Goal: Task Accomplishment & Management: Use online tool/utility

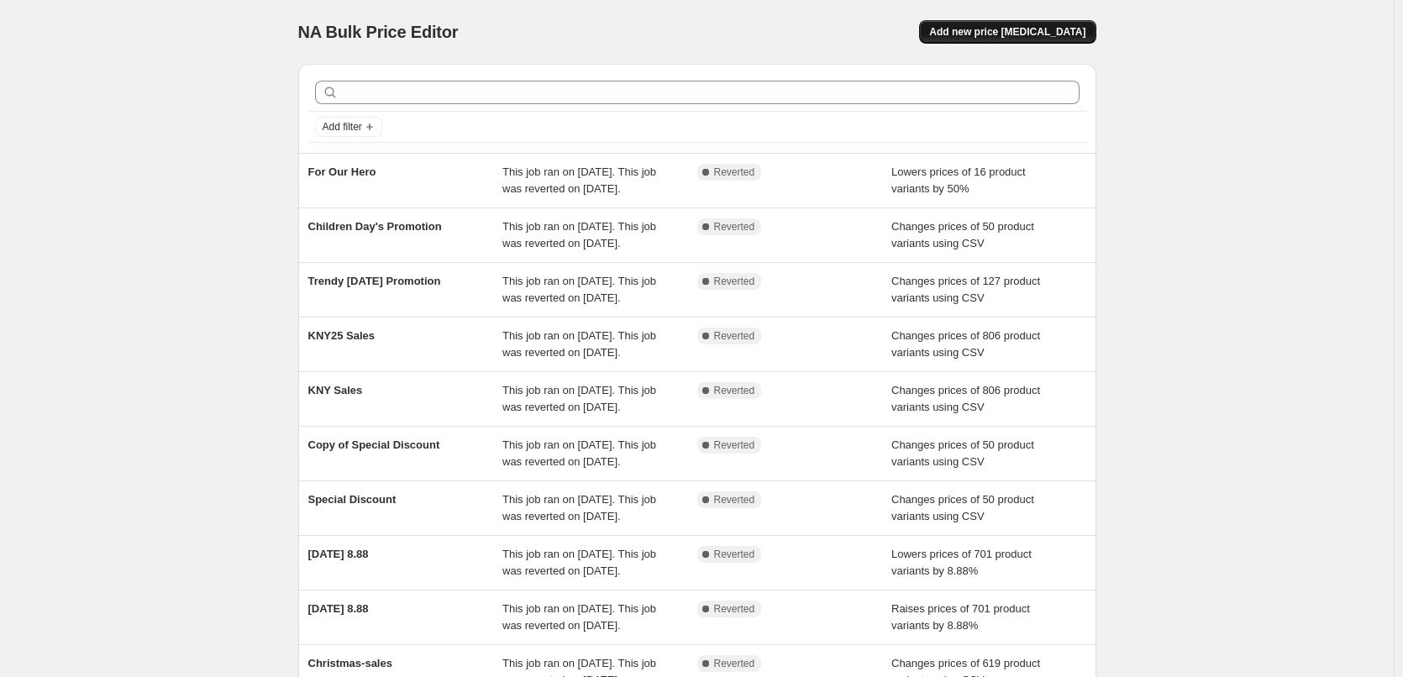
click at [1028, 25] on button "Add new price change job" at bounding box center [1007, 32] width 176 height 24
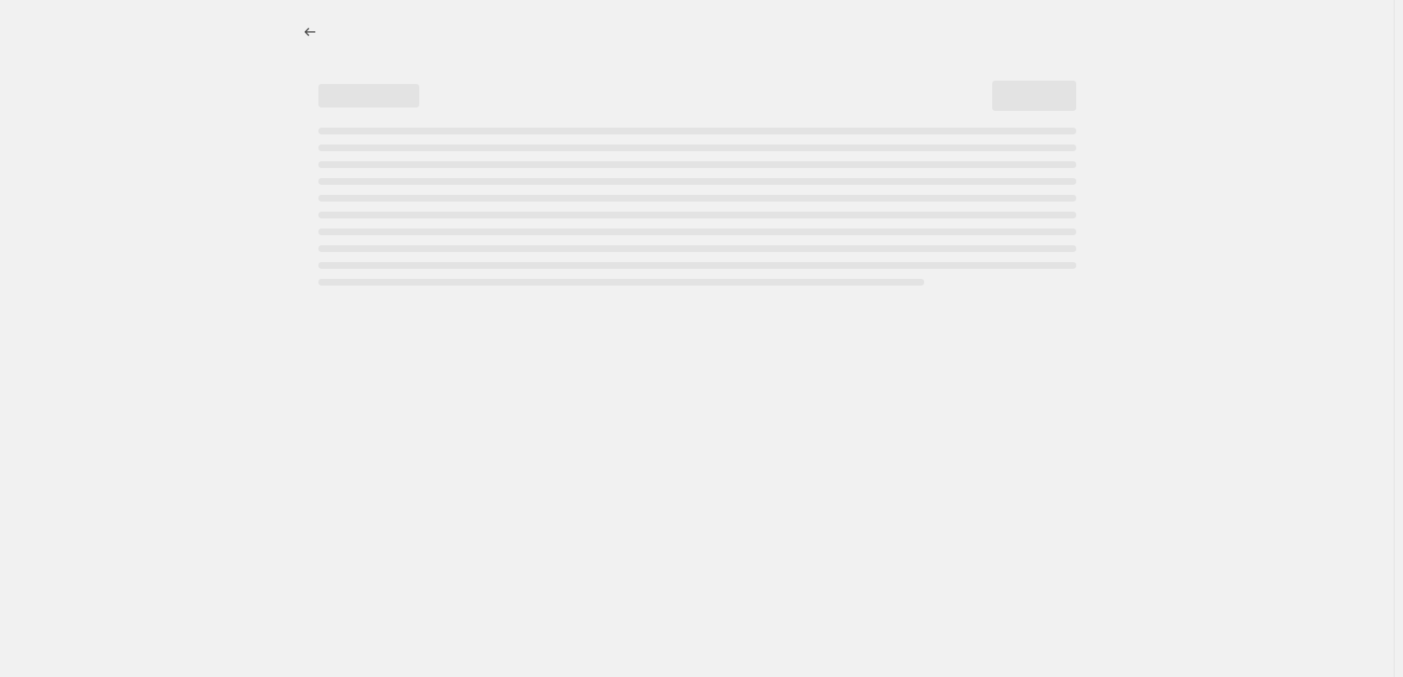
select select "percentage"
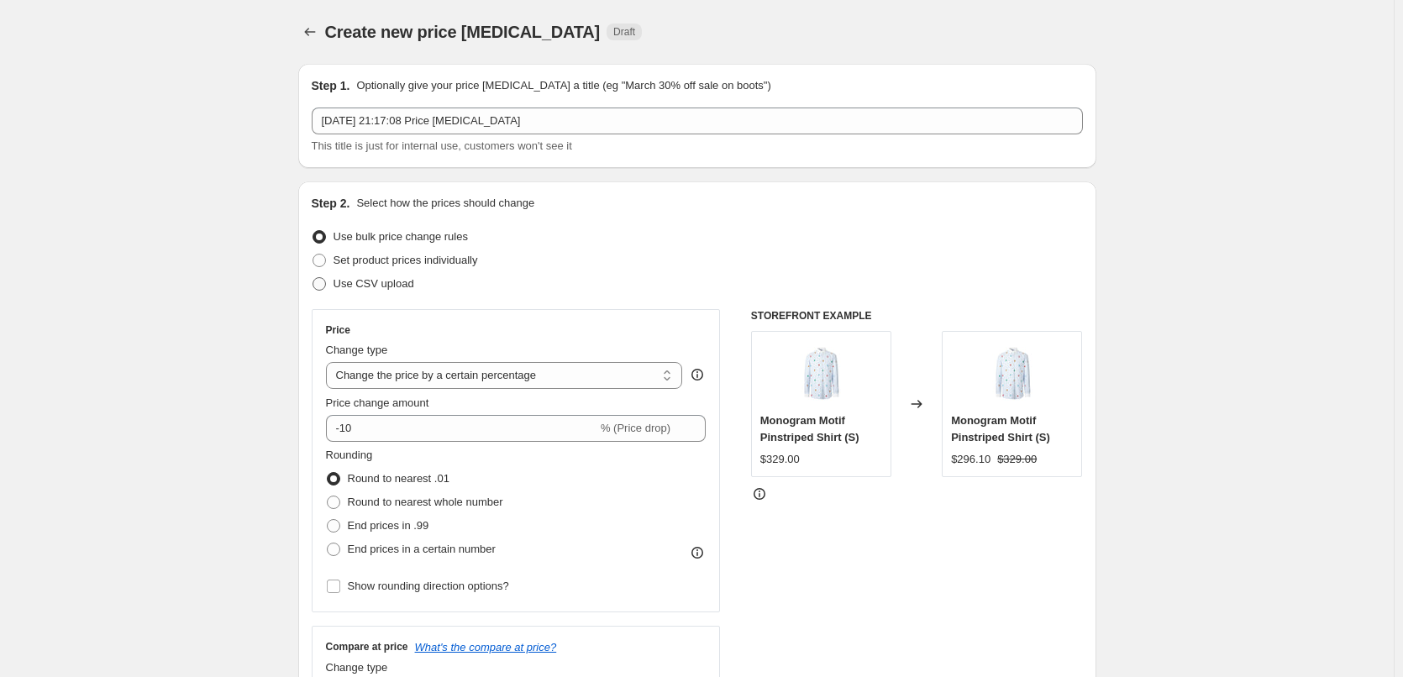
click at [386, 285] on span "Use CSV upload" at bounding box center [373, 283] width 81 height 13
click at [313, 278] on input "Use CSV upload" at bounding box center [312, 277] width 1 height 1
radio input "true"
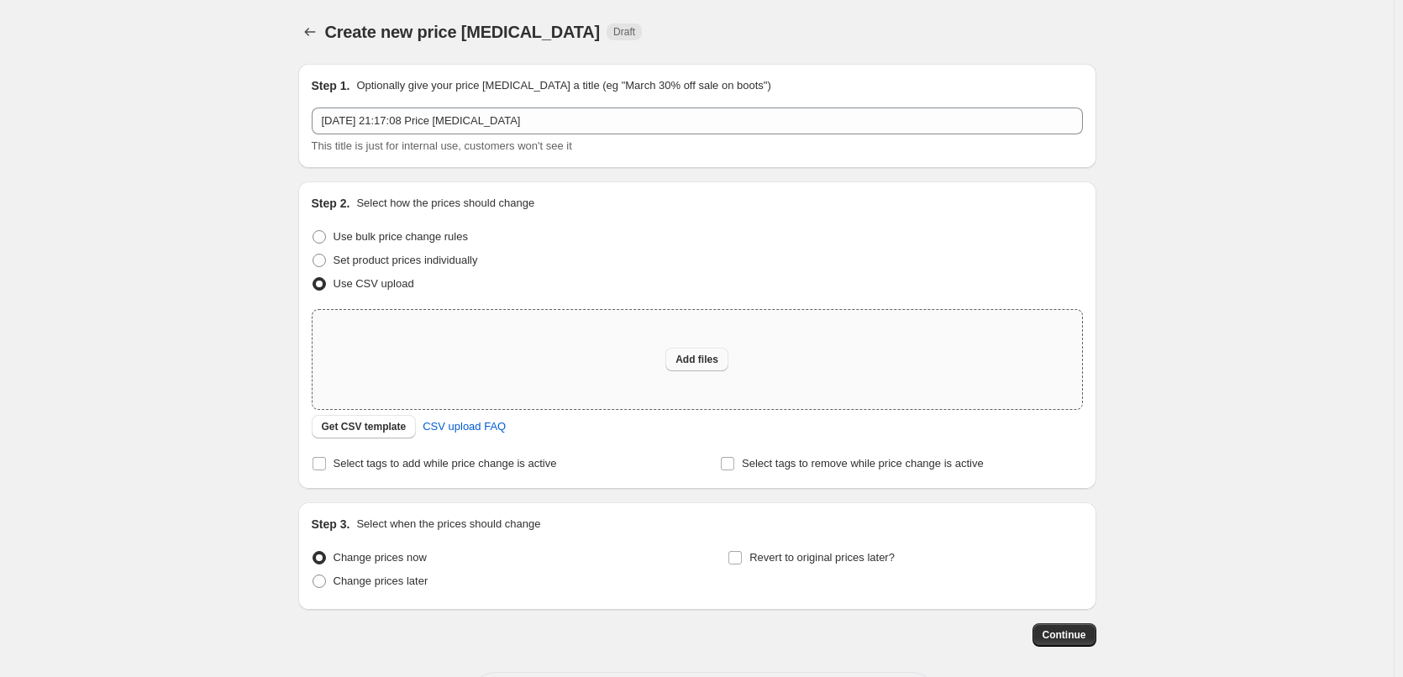
click at [700, 355] on span "Add files" at bounding box center [696, 359] width 43 height 13
type input "C:\fakepath\Pchum ben.csv"
click at [684, 364] on span "Add files" at bounding box center [696, 359] width 43 height 13
type input "C:\fakepath\Pchum ben.csv"
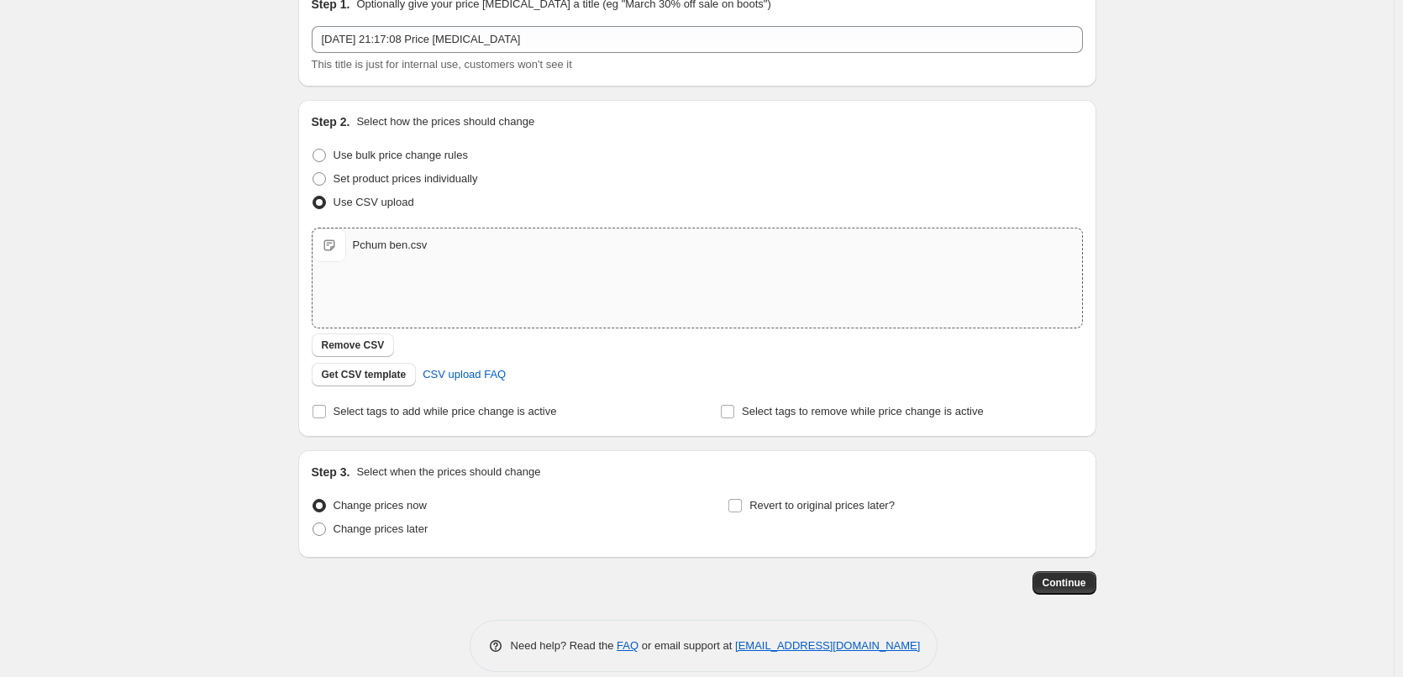
scroll to position [84, 0]
click at [358, 528] on span "Change prices later" at bounding box center [380, 526] width 95 height 13
click at [313, 521] on input "Change prices later" at bounding box center [312, 520] width 1 height 1
radio input "true"
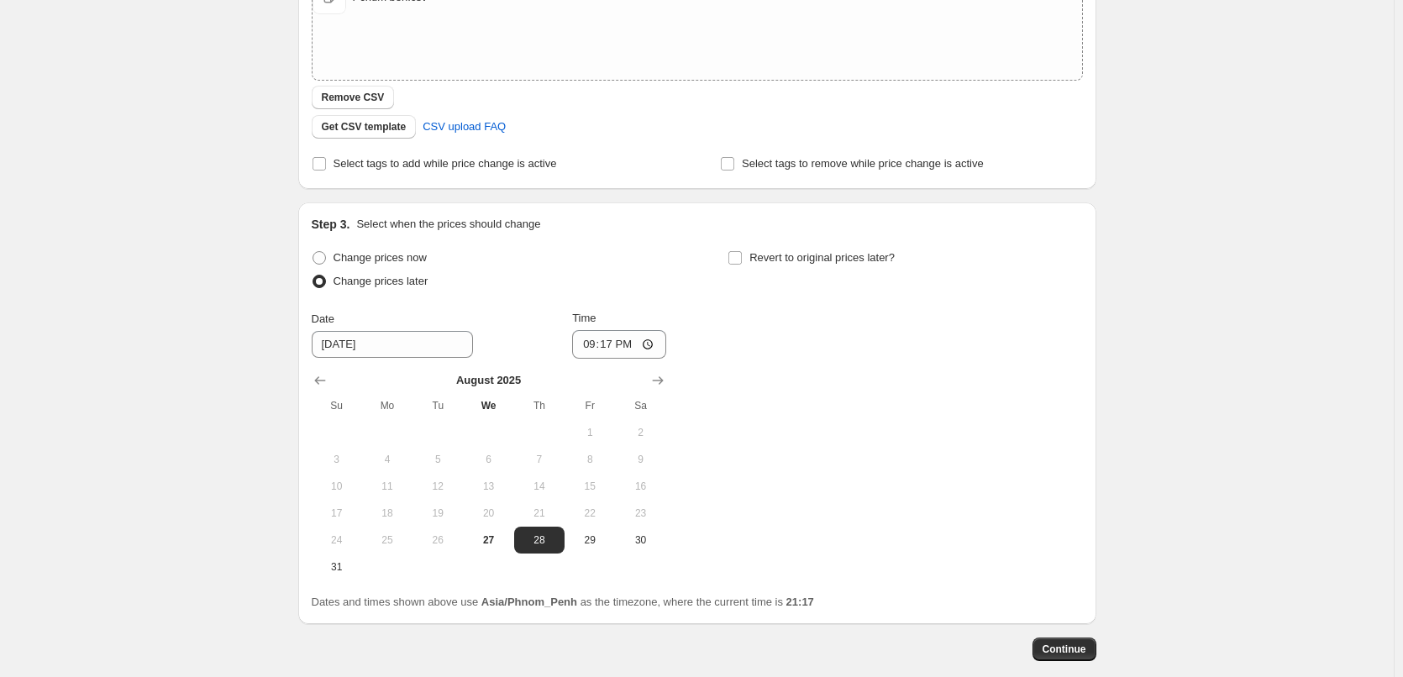
scroll to position [336, 0]
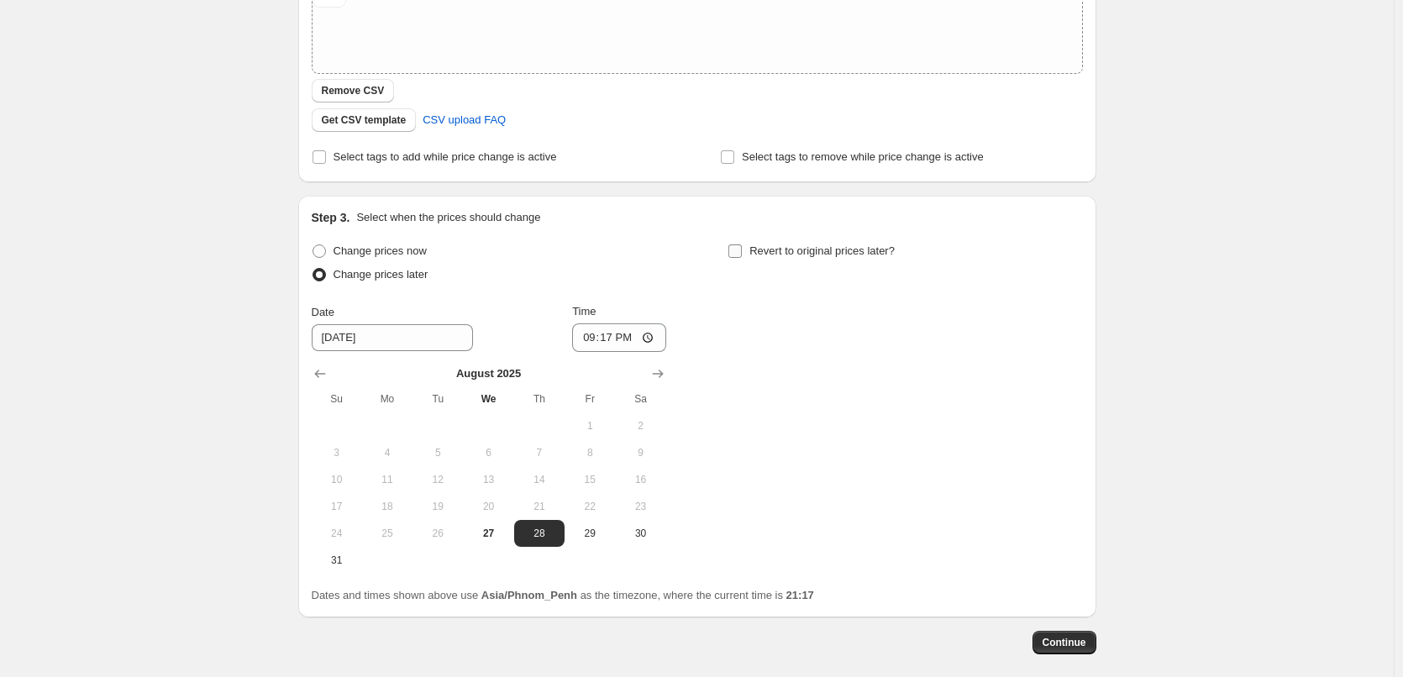
click at [803, 254] on span "Revert to original prices later?" at bounding box center [821, 250] width 145 height 13
click at [742, 254] on input "Revert to original prices later?" at bounding box center [734, 250] width 13 height 13
checkbox input "true"
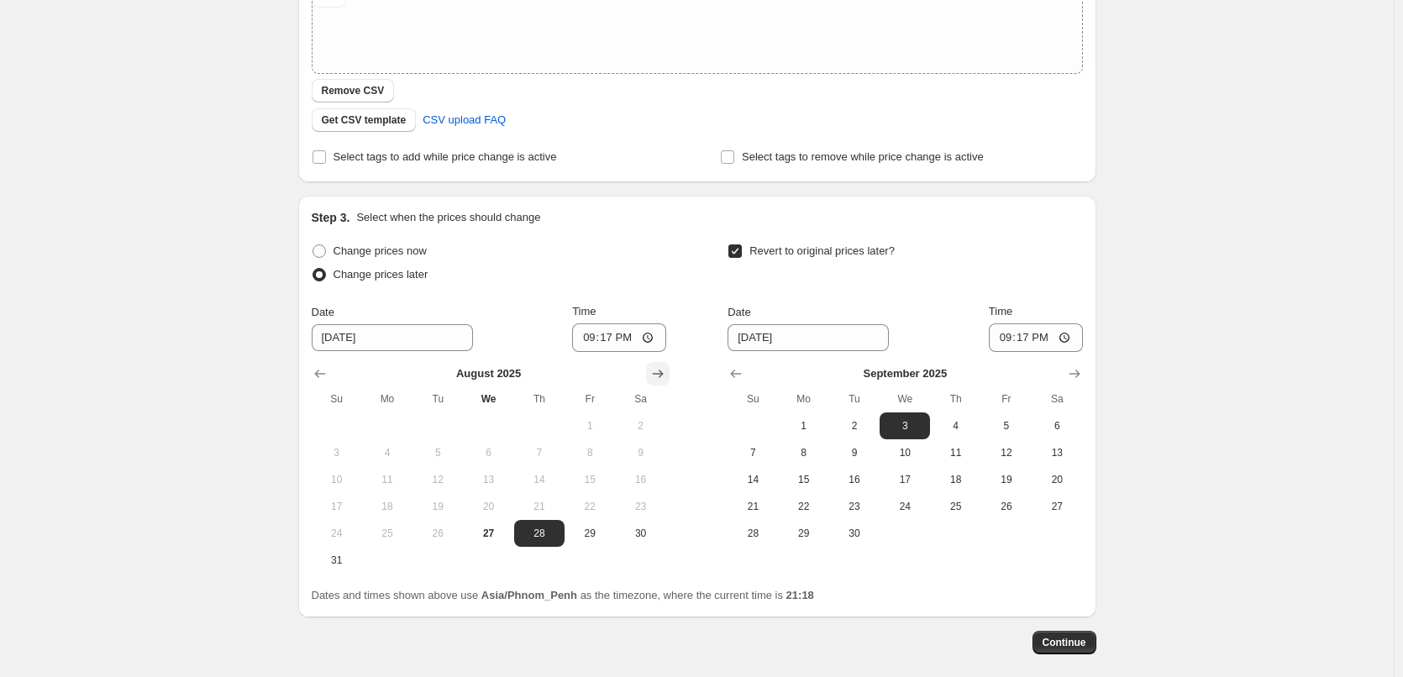
click at [658, 381] on icon "Show next month, September 2025" at bounding box center [657, 373] width 17 height 17
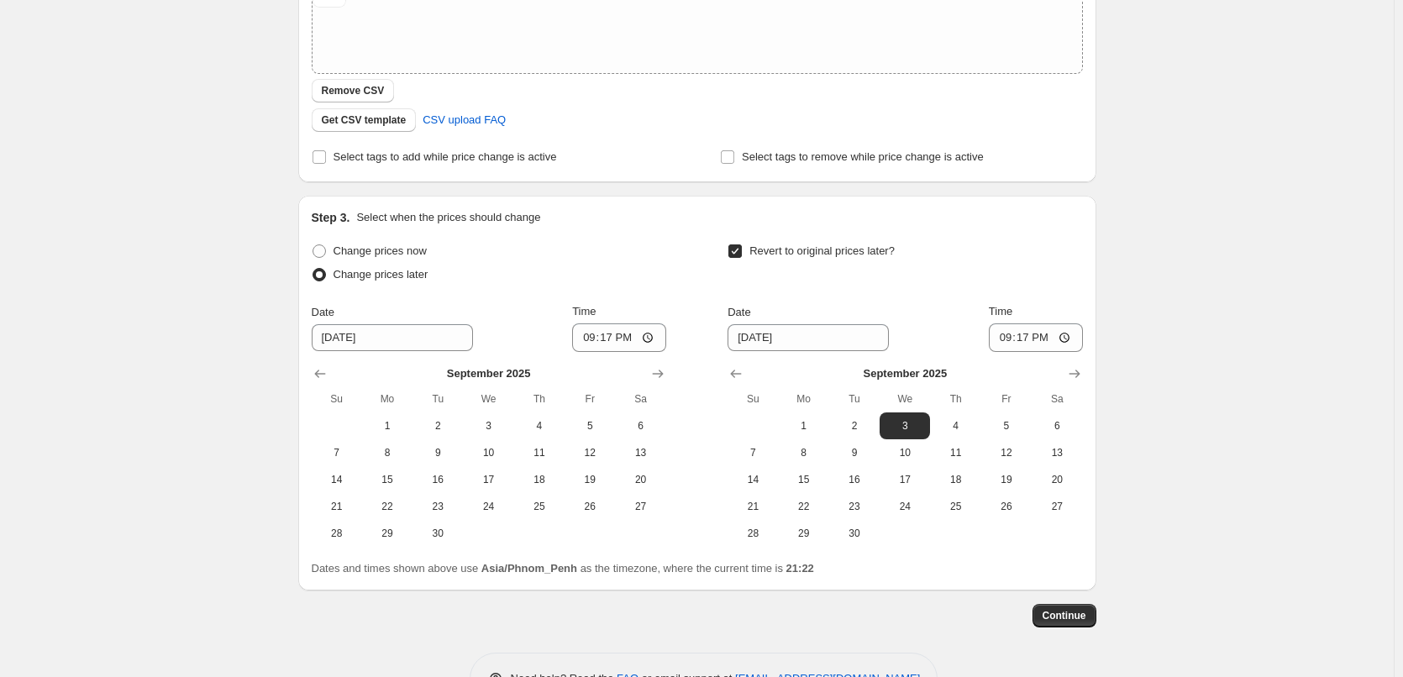
click at [122, 389] on div "Create new price change job. This page is ready Create new price change job Dra…" at bounding box center [697, 197] width 1394 height 1066
click at [236, 396] on div "Create new price change job. This page is ready Create new price change job Dra…" at bounding box center [697, 197] width 1394 height 1066
click at [910, 452] on span "10" at bounding box center [904, 452] width 37 height 13
click at [842, 532] on span "30" at bounding box center [854, 533] width 37 height 13
click at [907, 451] on span "10" at bounding box center [904, 452] width 37 height 13
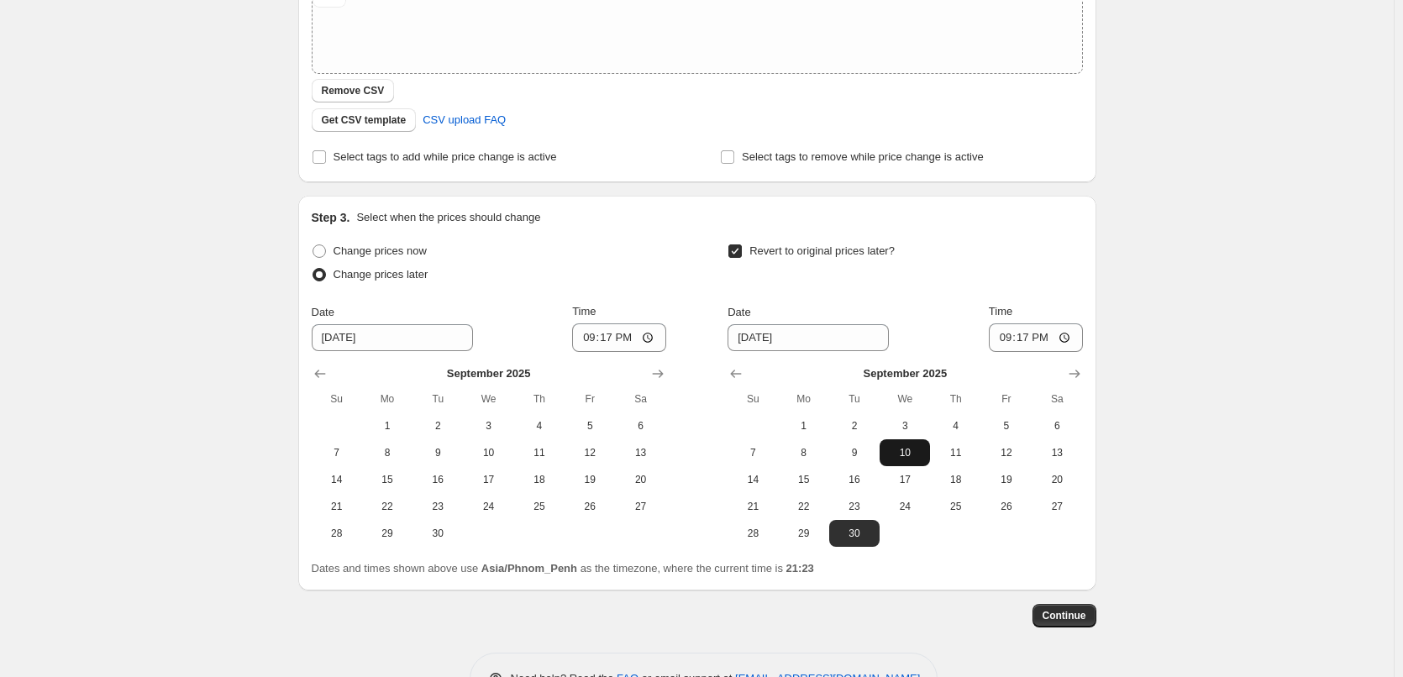
type input "9/10/2025"
click at [486, 453] on span "10" at bounding box center [488, 452] width 37 height 13
type input "9/10/2025"
click at [860, 529] on span "30" at bounding box center [854, 533] width 37 height 13
type input "9/30/2025"
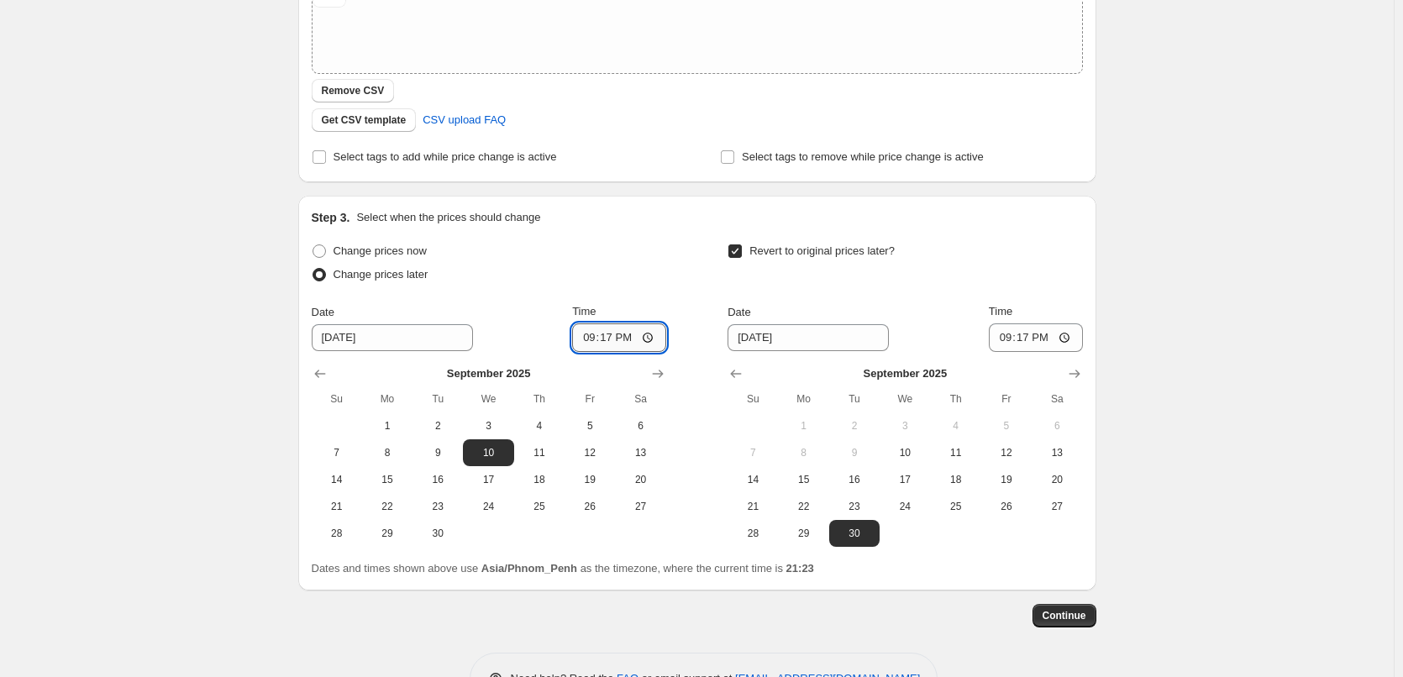
click at [588, 342] on input "21:17" at bounding box center [619, 337] width 94 height 29
click at [617, 340] on input "08:09" at bounding box center [619, 337] width 94 height 29
click at [607, 335] on input "08:09" at bounding box center [619, 337] width 94 height 29
type input "08:00"
click at [1009, 336] on input "21:17" at bounding box center [1036, 337] width 94 height 29
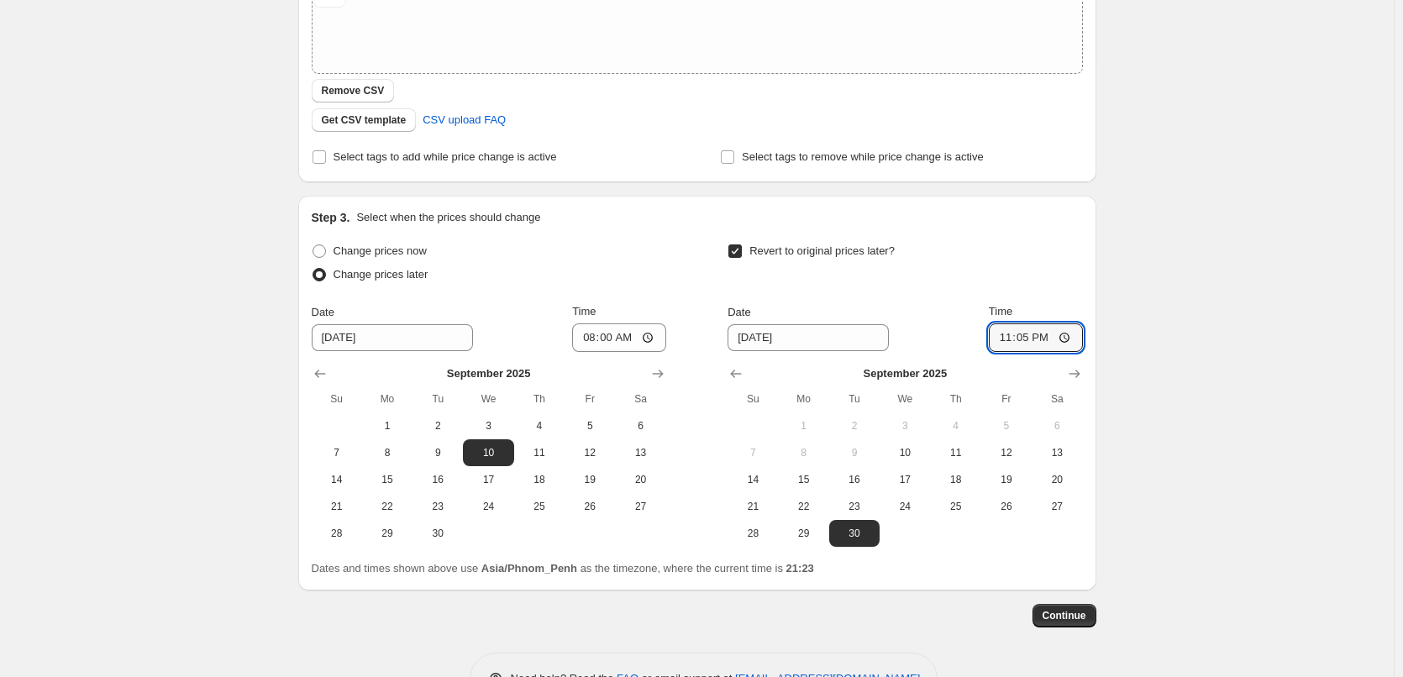
type input "23:59"
click at [1190, 514] on div "Create new price change job. This page is ready Create new price change job Dra…" at bounding box center [697, 197] width 1394 height 1066
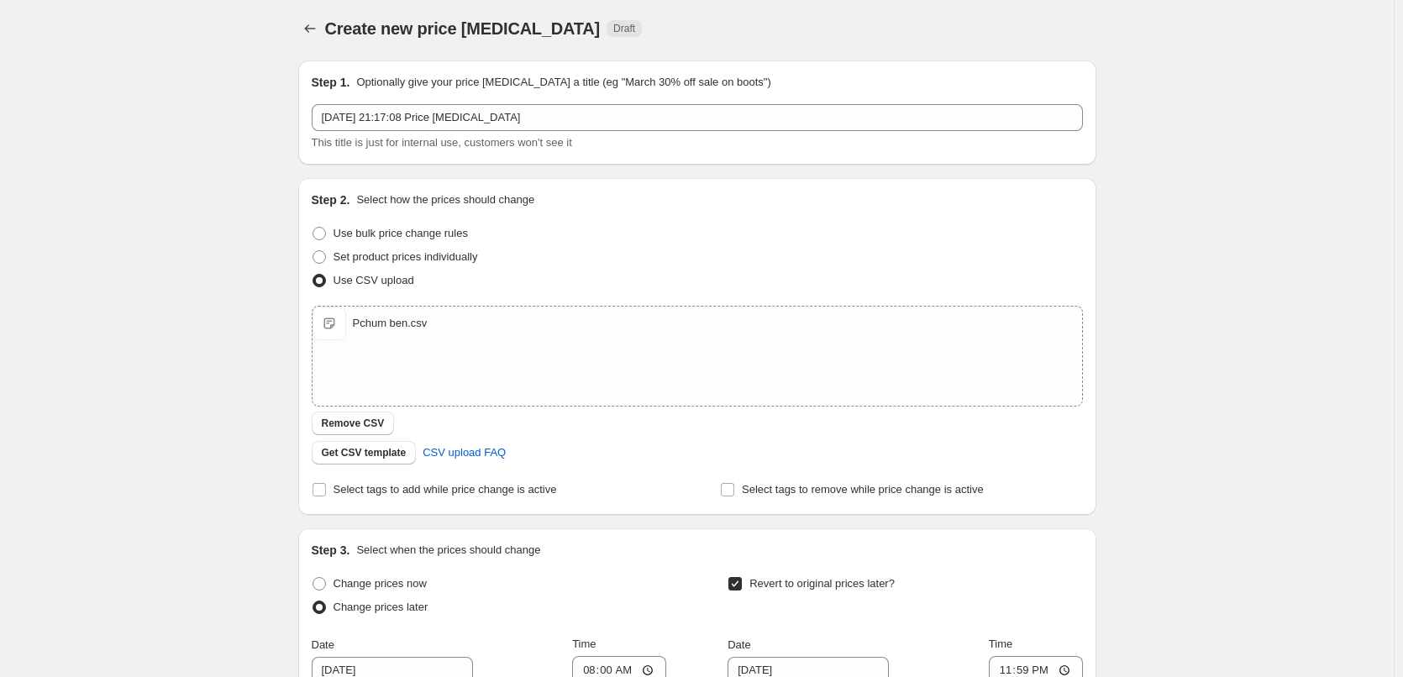
scroll to position [389, 0]
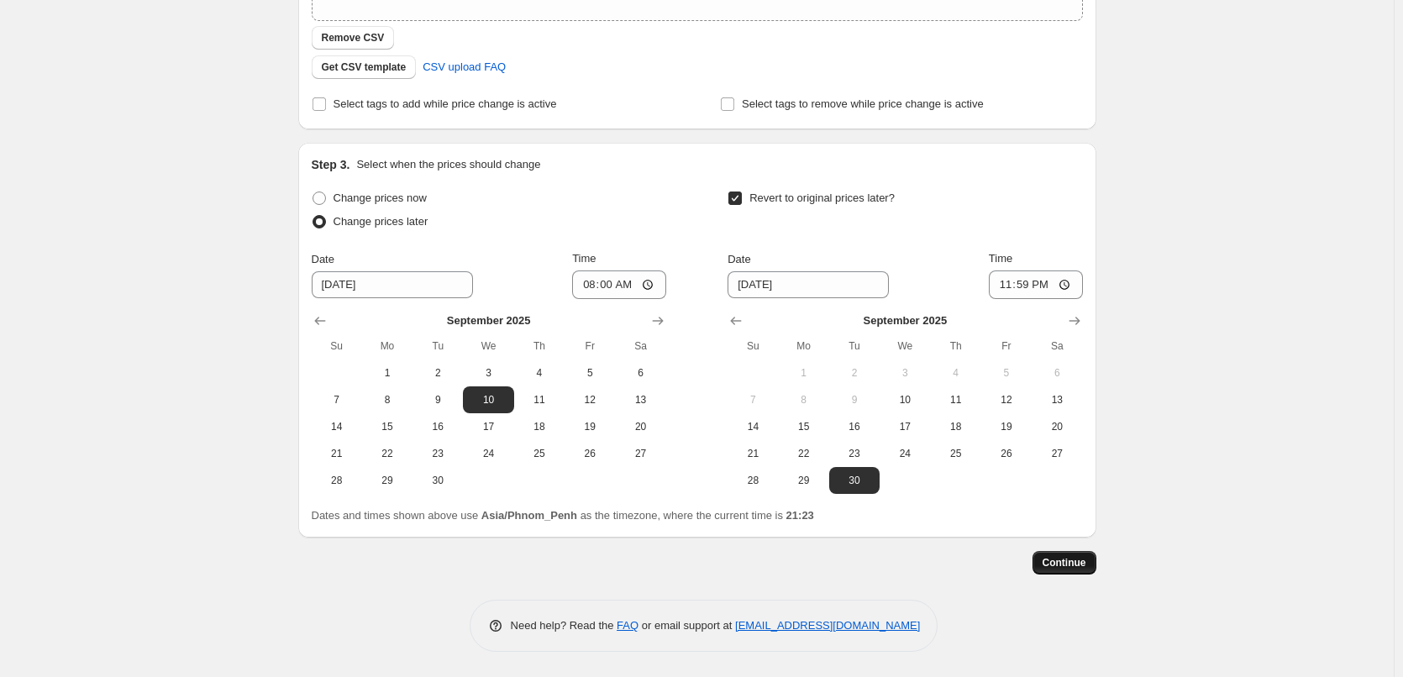
click at [1066, 565] on span "Continue" at bounding box center [1064, 562] width 44 height 13
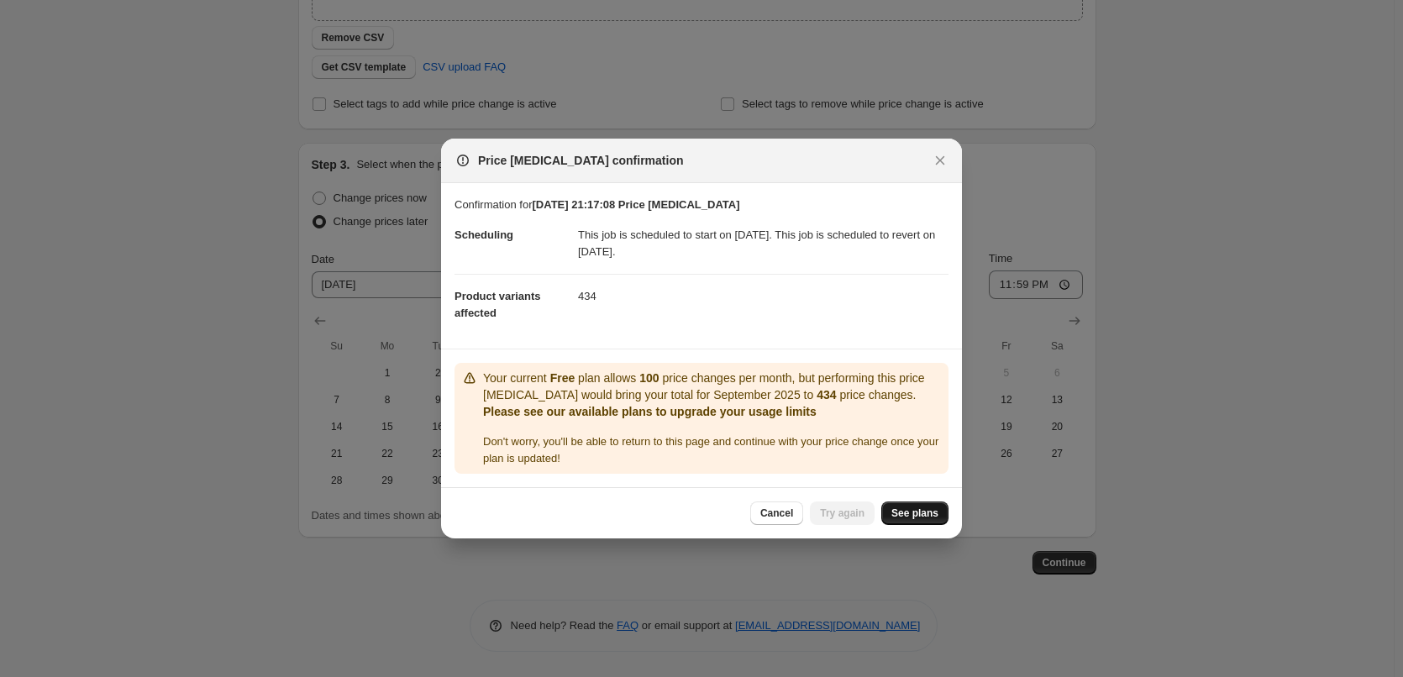
click at [896, 514] on span "See plans" at bounding box center [914, 513] width 47 height 13
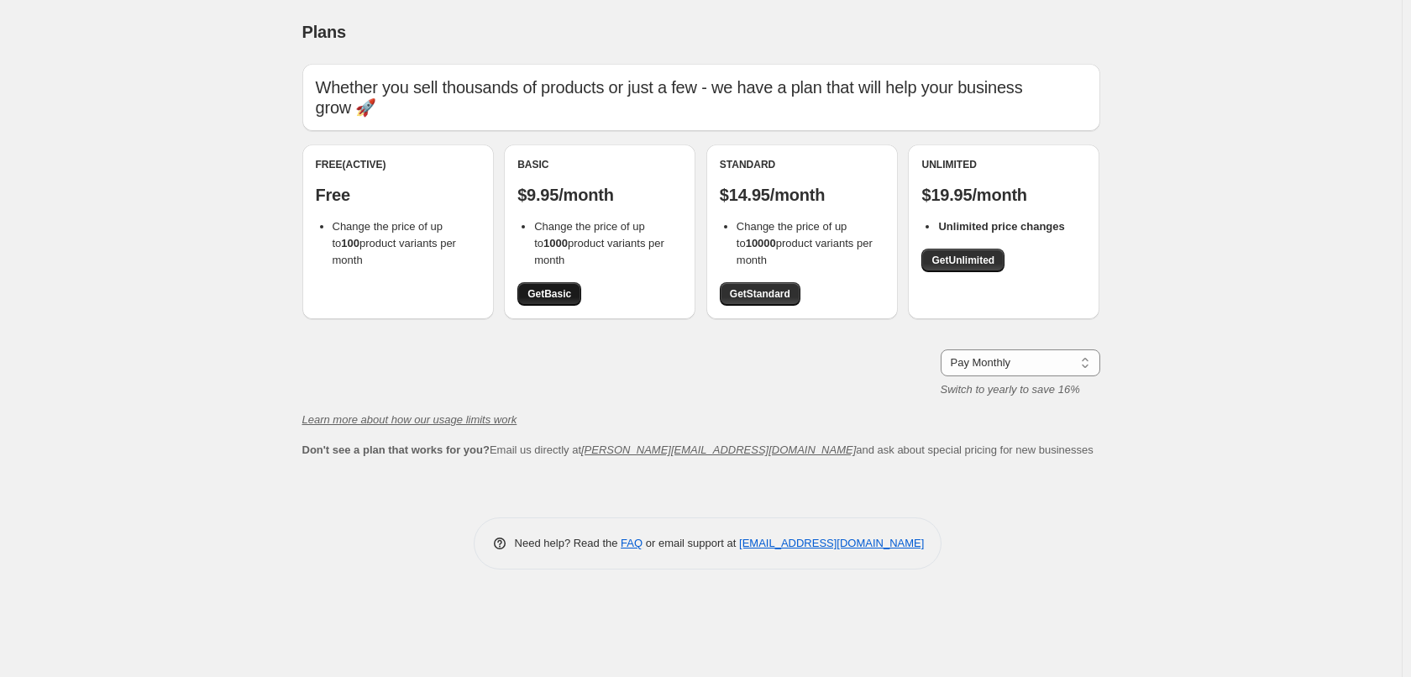
click at [547, 301] on link "Get Basic" at bounding box center [549, 294] width 64 height 24
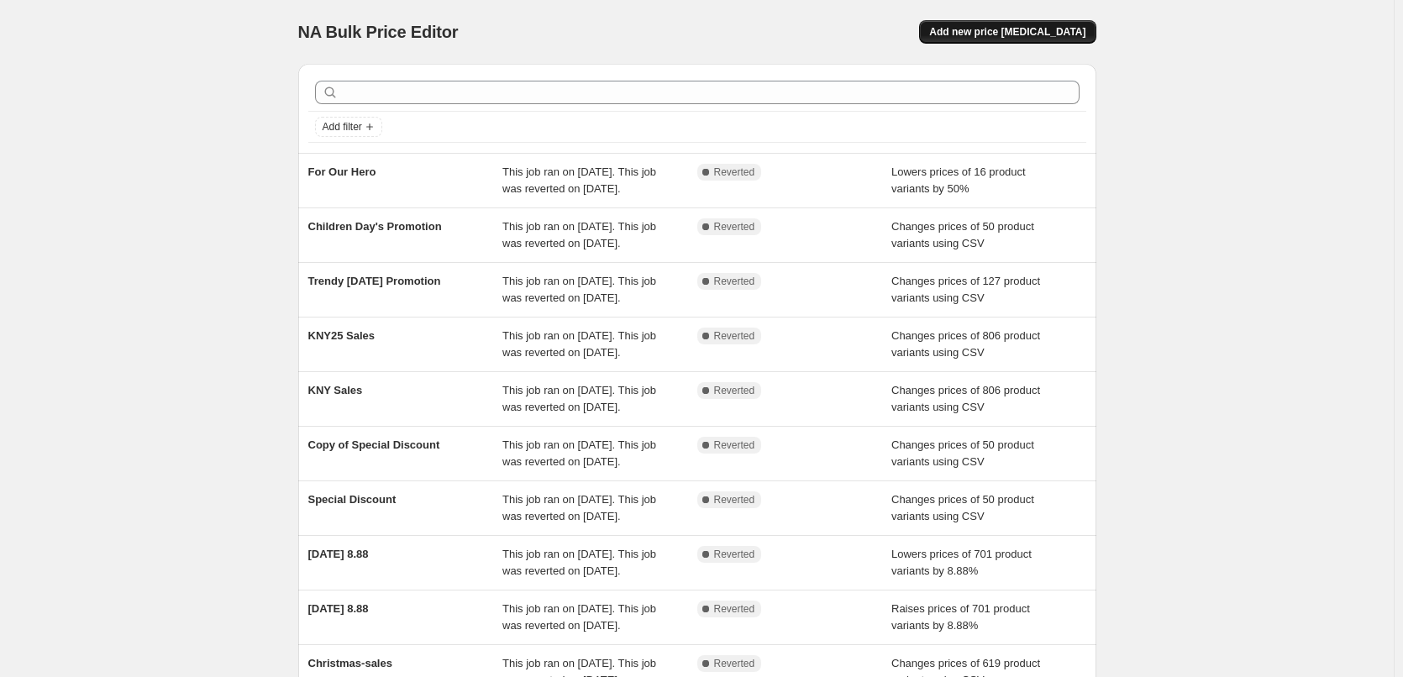
click at [1036, 34] on span "Add new price change job" at bounding box center [1007, 31] width 156 height 13
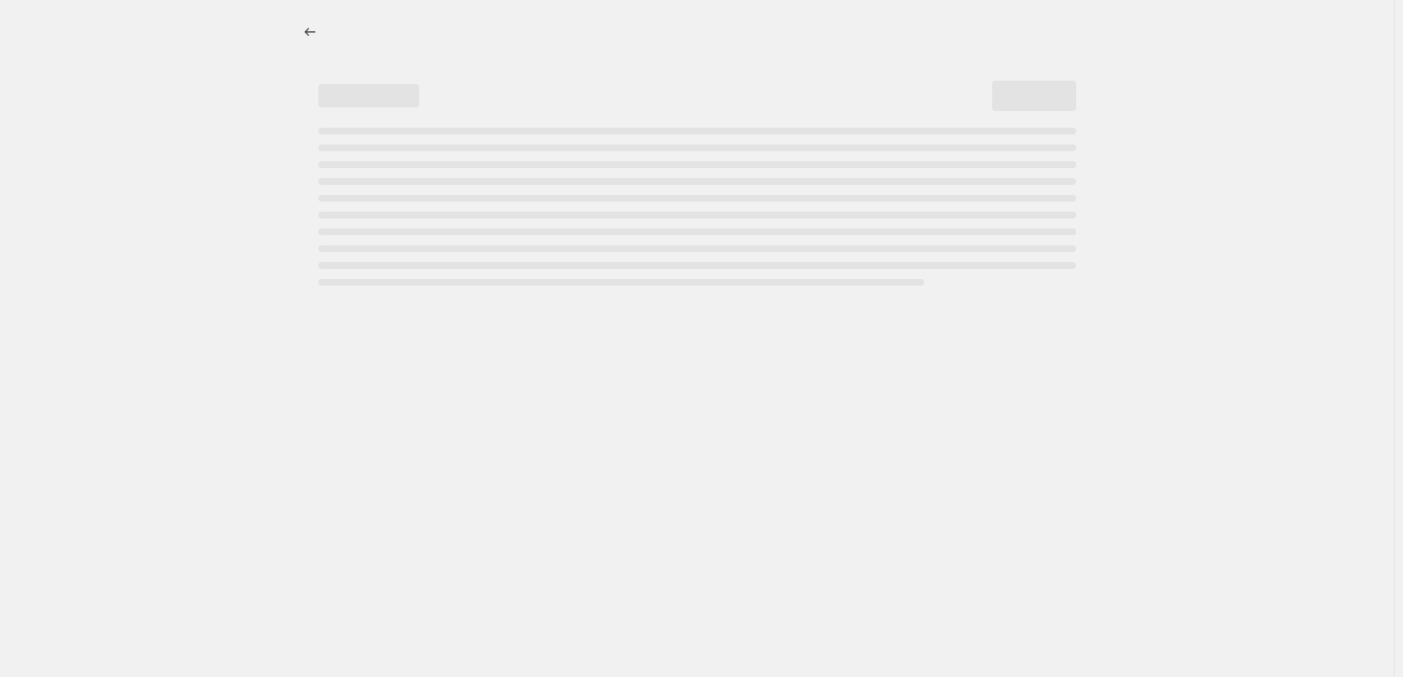
select select "percentage"
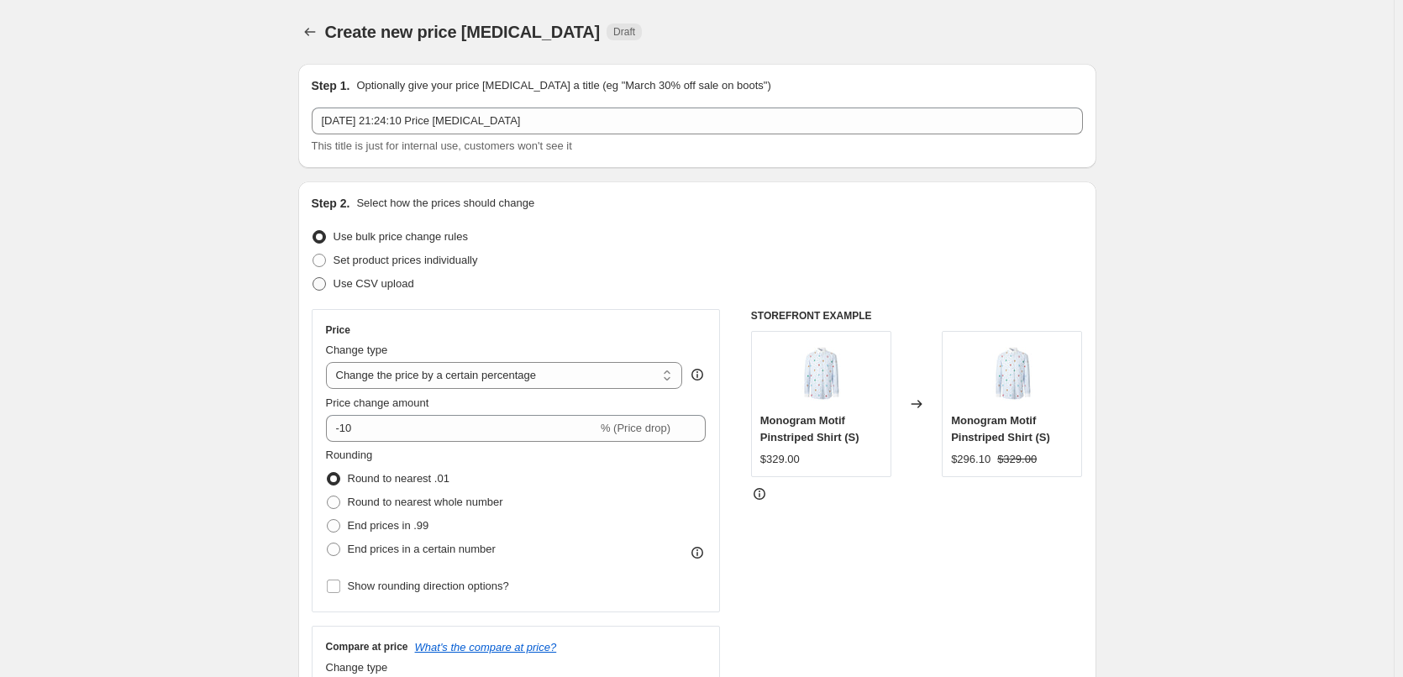
click at [355, 285] on span "Use CSV upload" at bounding box center [373, 283] width 81 height 13
click at [313, 278] on input "Use CSV upload" at bounding box center [312, 277] width 1 height 1
radio input "true"
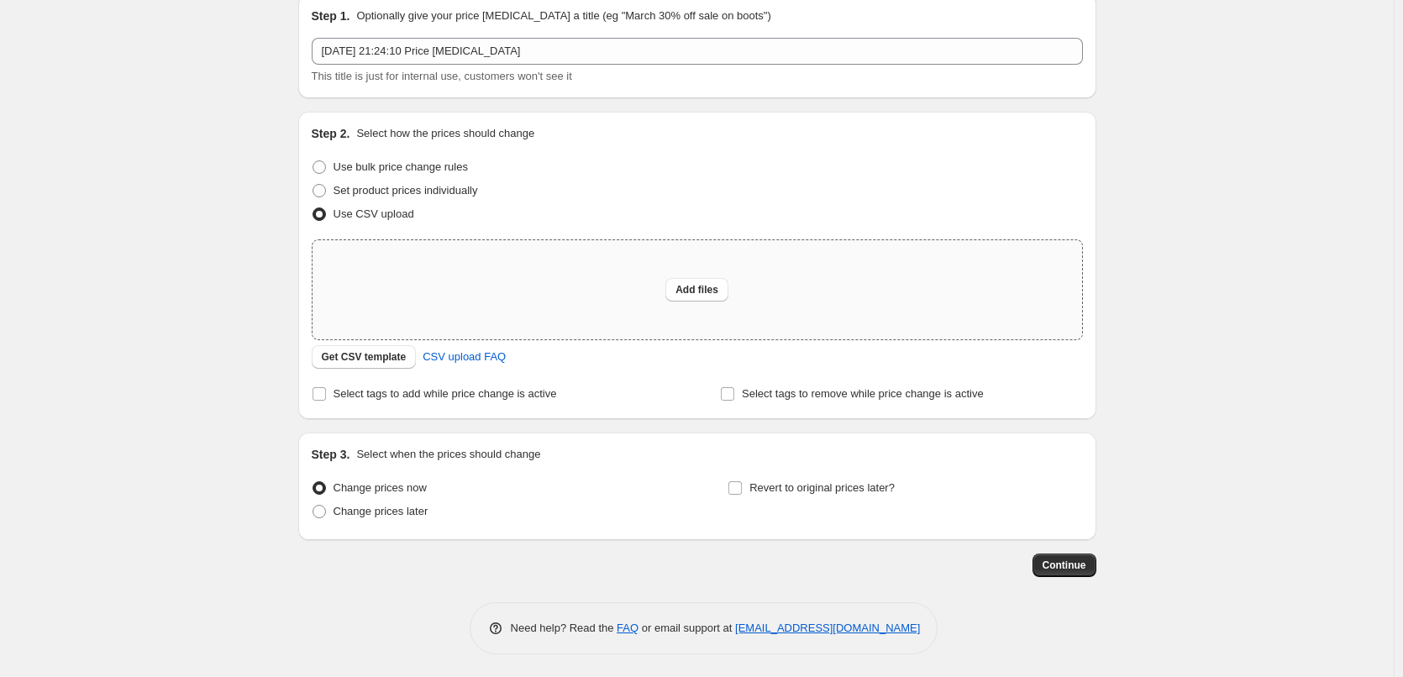
scroll to position [72, 0]
click at [687, 293] on span "Add files" at bounding box center [696, 287] width 43 height 13
type input "C:\fakepath\Pchum ben.csv"
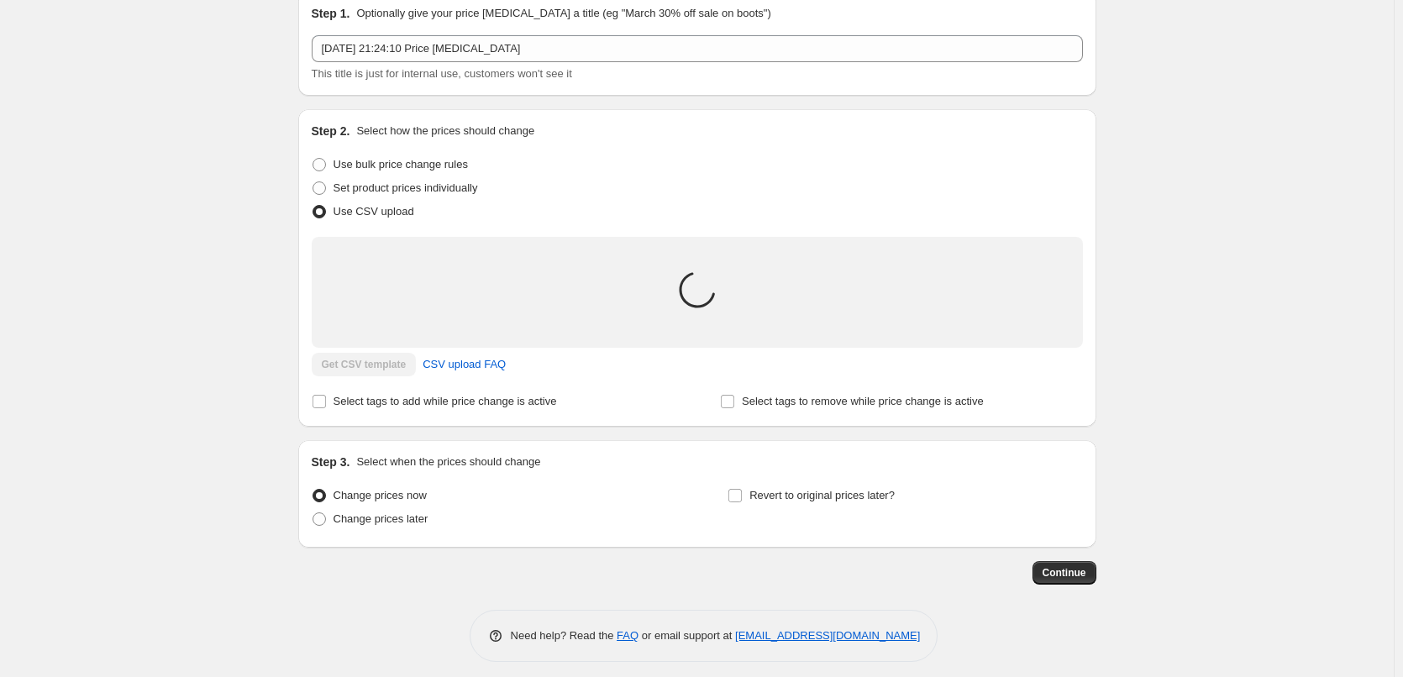
click at [364, 501] on span "Change prices now" at bounding box center [379, 495] width 93 height 13
click at [313, 490] on input "Change prices now" at bounding box center [312, 489] width 1 height 1
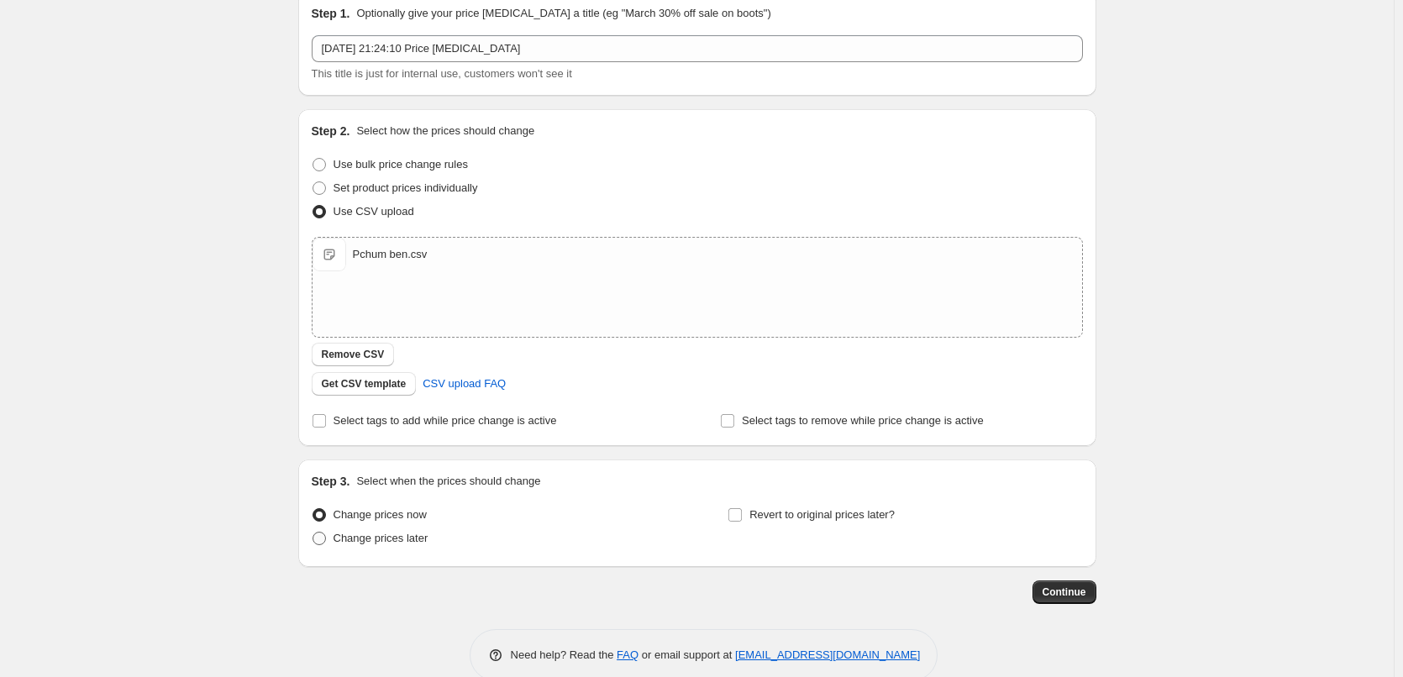
click at [381, 541] on span "Change prices later" at bounding box center [380, 538] width 95 height 13
click at [313, 533] on input "Change prices later" at bounding box center [312, 532] width 1 height 1
radio input "true"
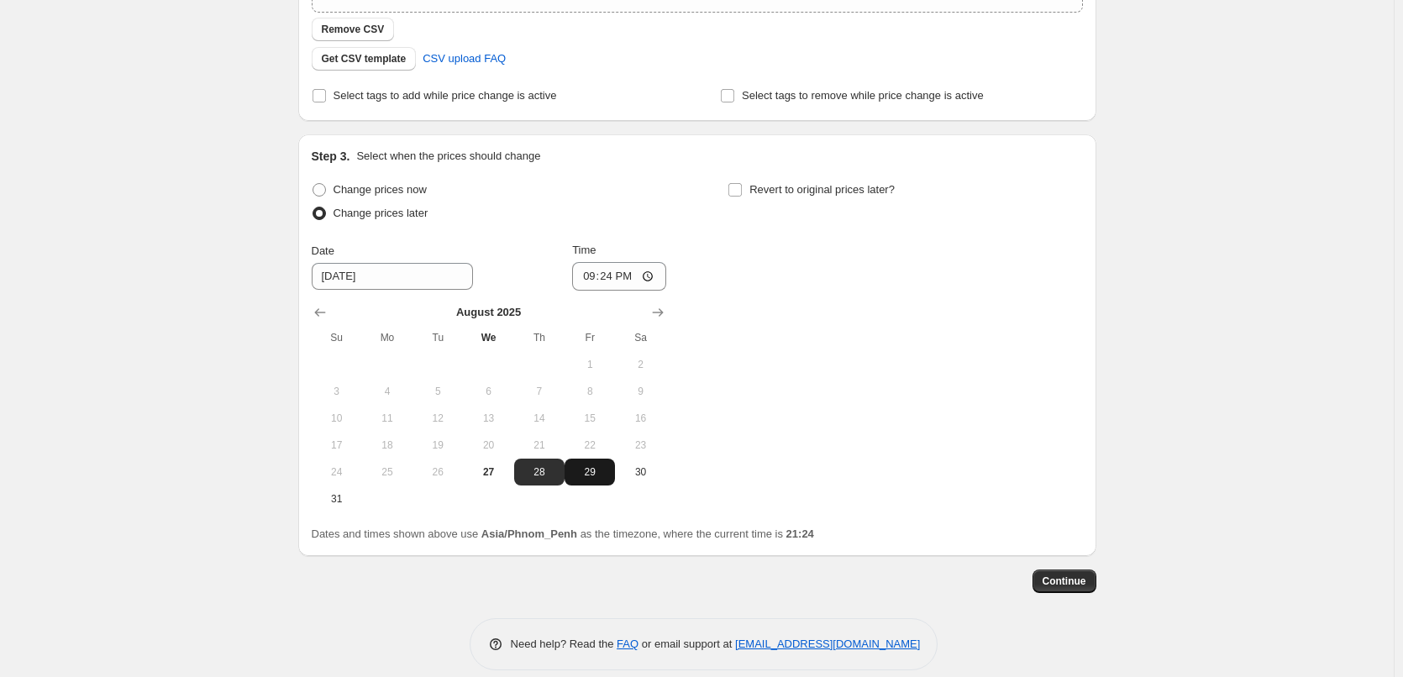
scroll to position [416, 0]
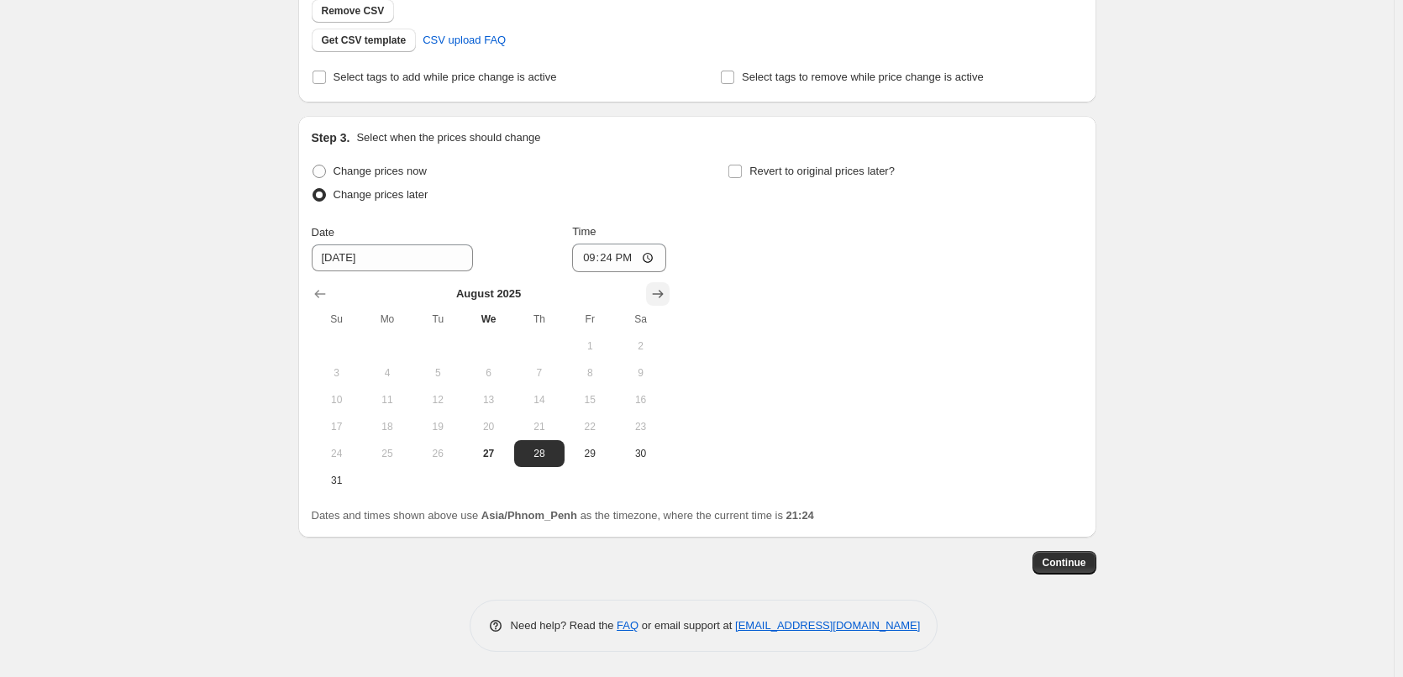
click at [670, 296] on button "Show next month, September 2025" at bounding box center [658, 294] width 24 height 24
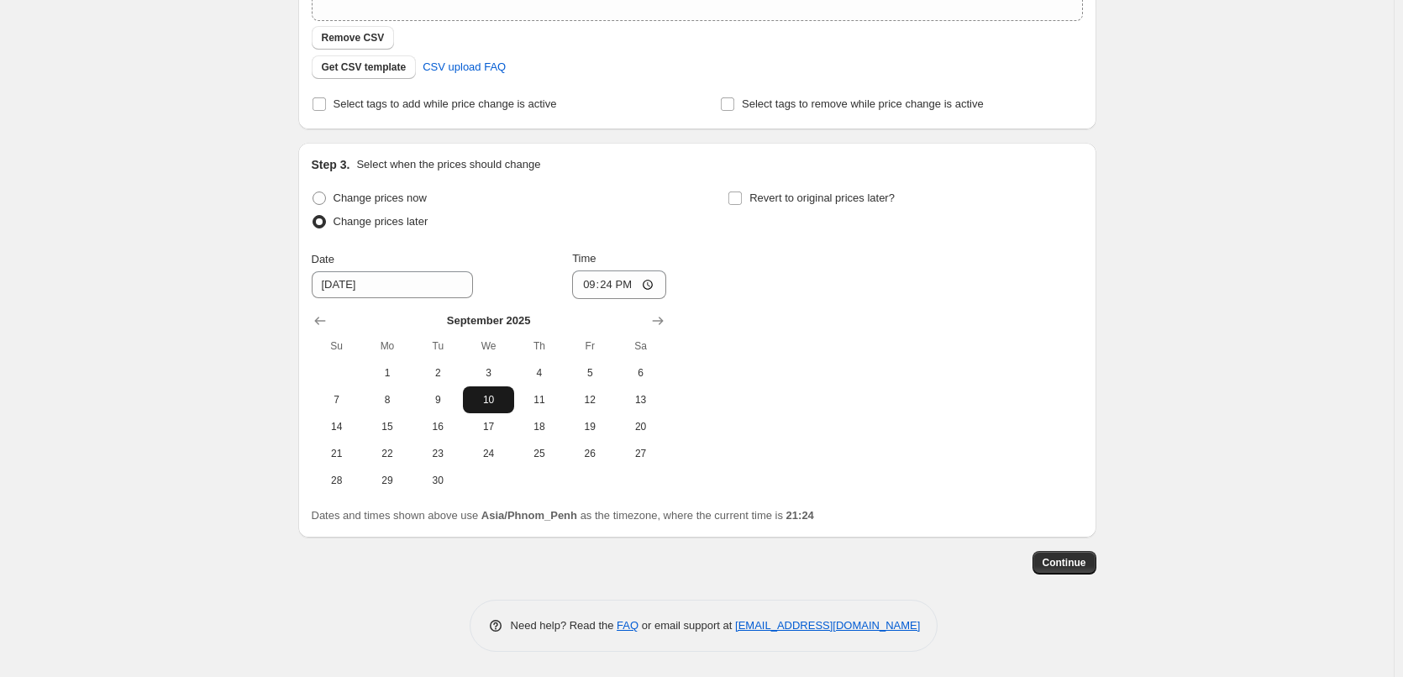
click at [492, 399] on span "10" at bounding box center [488, 399] width 37 height 13
type input "9/10/2025"
click at [596, 295] on input "21:24" at bounding box center [619, 284] width 94 height 29
type input "08:00"
click at [769, 207] on label "Revert to original prices later?" at bounding box center [810, 198] width 167 height 24
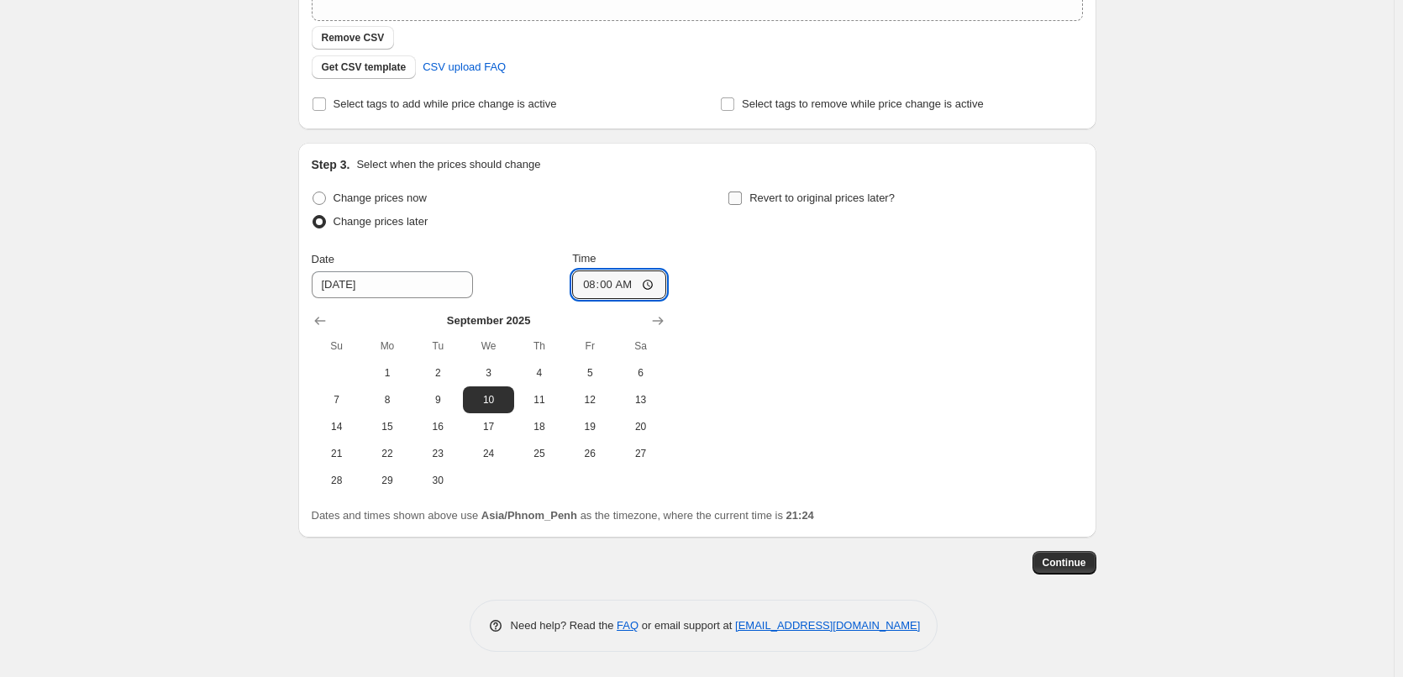
click at [742, 205] on input "Revert to original prices later?" at bounding box center [734, 198] width 13 height 13
checkbox input "true"
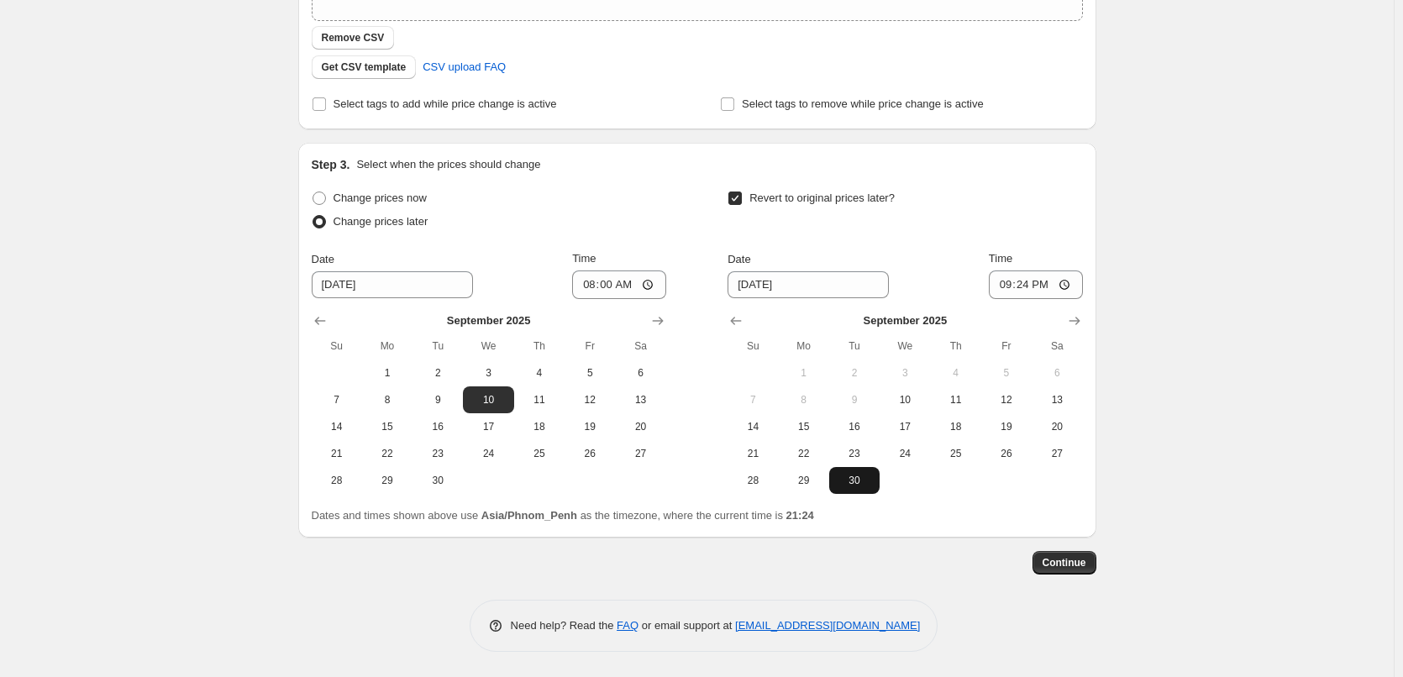
click at [857, 479] on span "30" at bounding box center [854, 480] width 37 height 13
type input "9/30/2025"
click at [1011, 281] on input "21:24" at bounding box center [1036, 284] width 94 height 29
type input "23:59"
click at [1303, 361] on div "Create new price change job. This page is ready Create new price change job Dra…" at bounding box center [697, 144] width 1394 height 1066
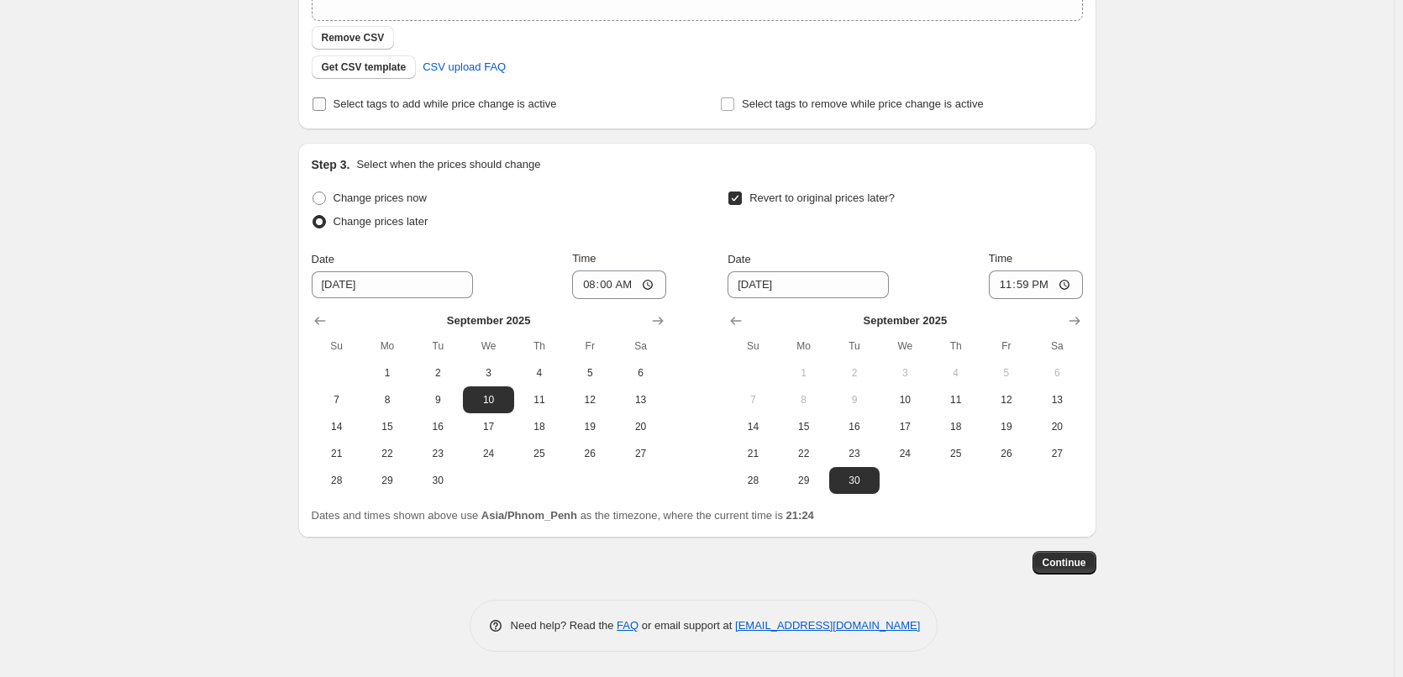
click at [455, 109] on span "Select tags to add while price change is active" at bounding box center [444, 103] width 223 height 13
click at [326, 109] on input "Select tags to add while price change is active" at bounding box center [318, 103] width 13 height 13
checkbox input "true"
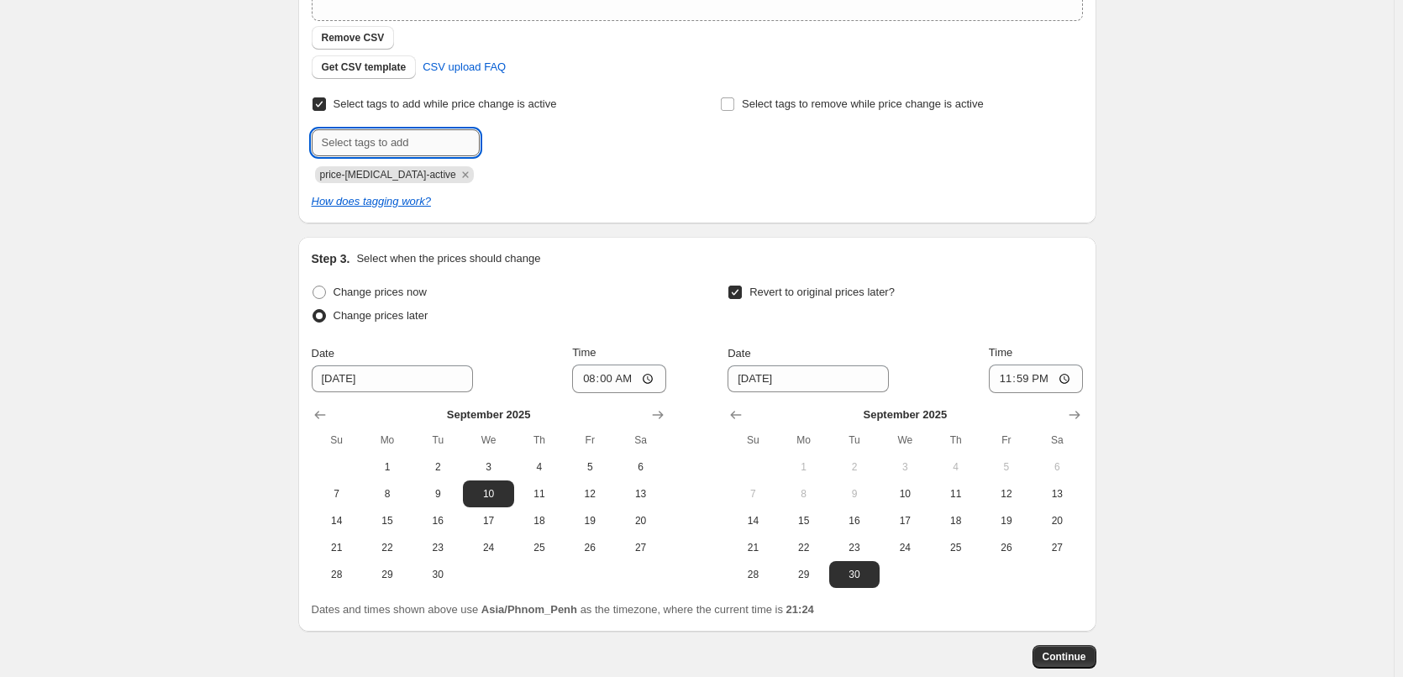
click at [405, 151] on input "text" at bounding box center [396, 142] width 168 height 27
type input "Pchum Ben"
click at [559, 141] on span "Pchum Ben" at bounding box center [543, 141] width 55 height 12
click at [536, 172] on icon "Remove Pchum Ben" at bounding box center [543, 174] width 15 height 15
click at [450, 144] on input "text" at bounding box center [396, 142] width 168 height 27
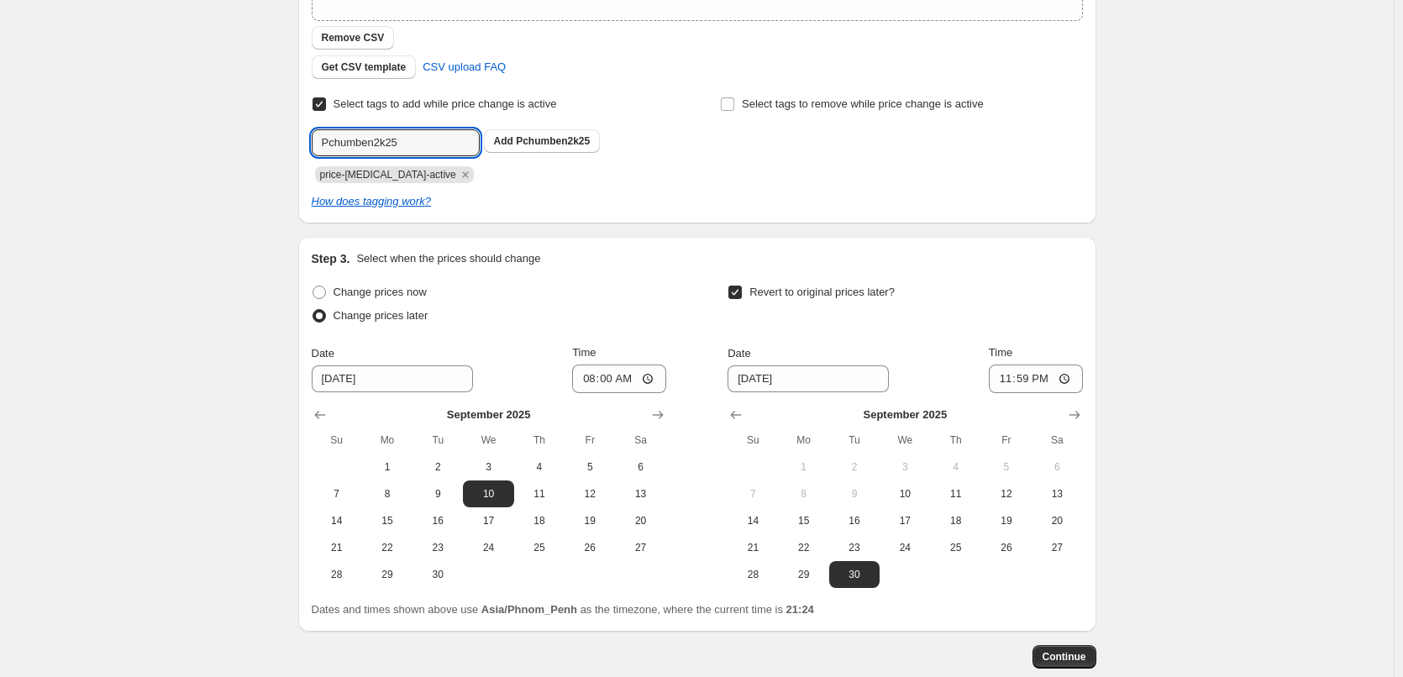
type input "Pchumben2k25"
click at [728, 177] on div "Select tags to remove while price change is active" at bounding box center [901, 137] width 362 height 91
click at [581, 139] on span "Pchumben2k25" at bounding box center [553, 141] width 74 height 12
click at [458, 176] on icon "Remove price-change-job-active" at bounding box center [465, 174] width 15 height 15
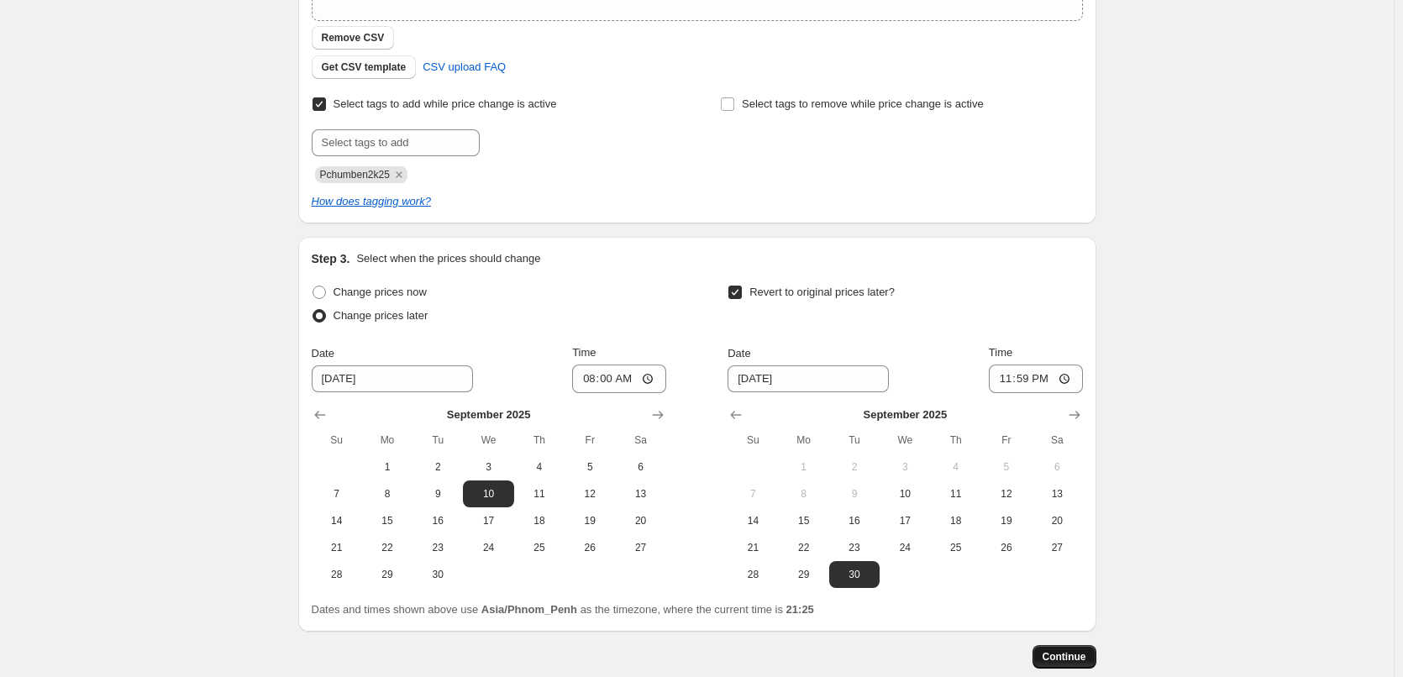
click at [1074, 650] on span "Continue" at bounding box center [1064, 656] width 44 height 13
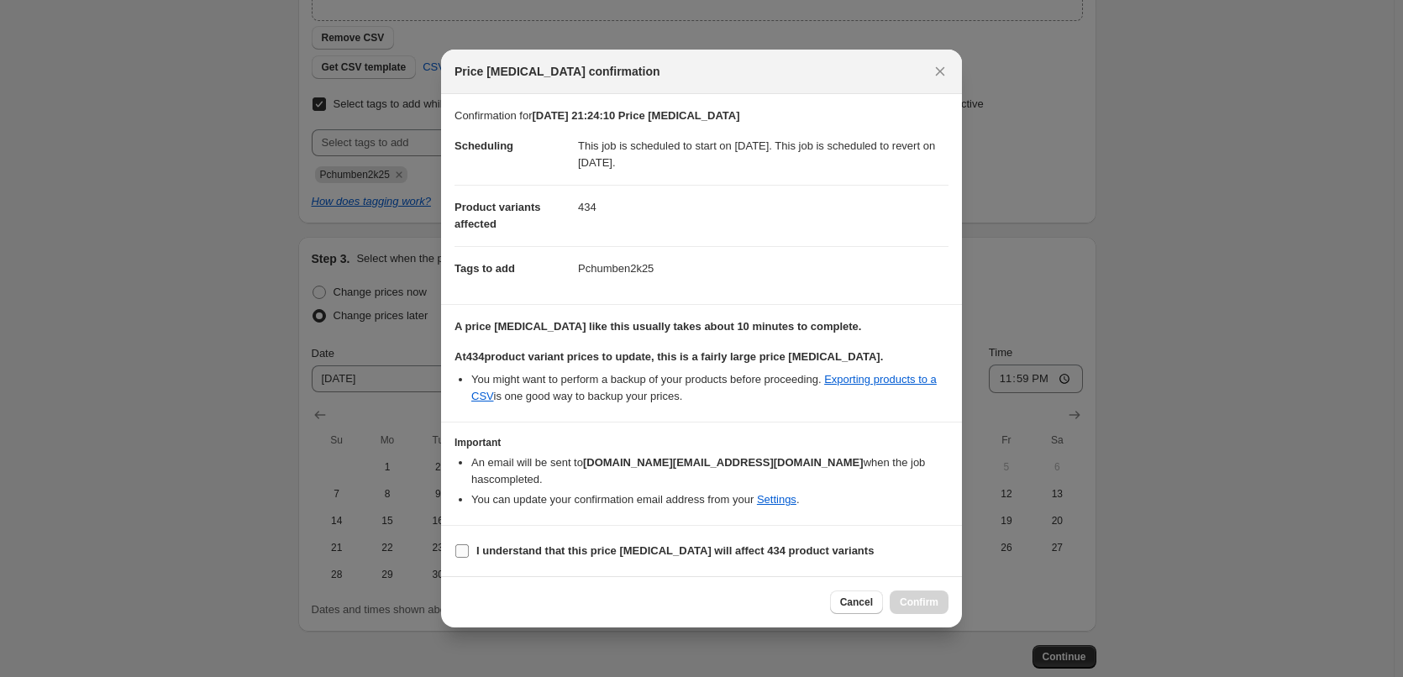
click at [584, 544] on b "I understand that this price change job will affect 434 product variants" at bounding box center [674, 550] width 397 height 13
click at [469, 544] on input "I understand that this price change job will affect 434 product variants" at bounding box center [461, 550] width 13 height 13
checkbox input "true"
click at [921, 591] on button "Confirm" at bounding box center [919, 603] width 59 height 24
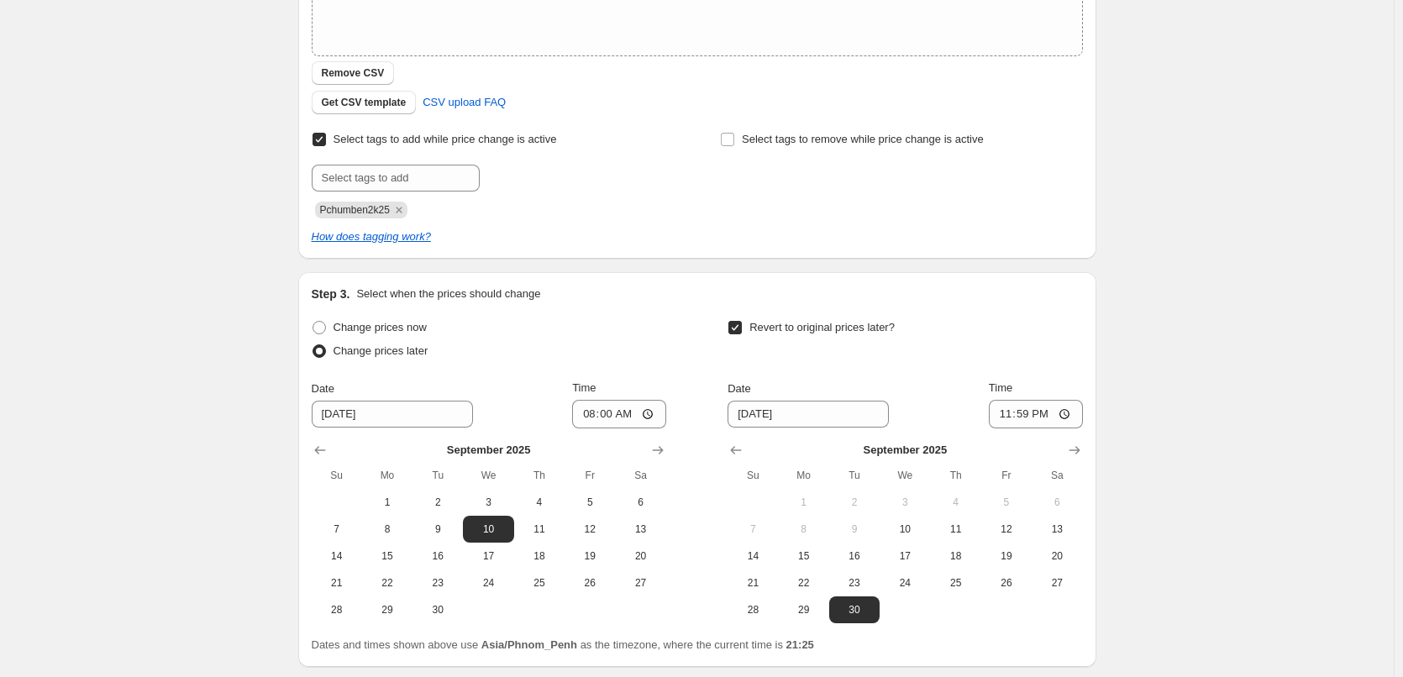
scroll to position [81, 0]
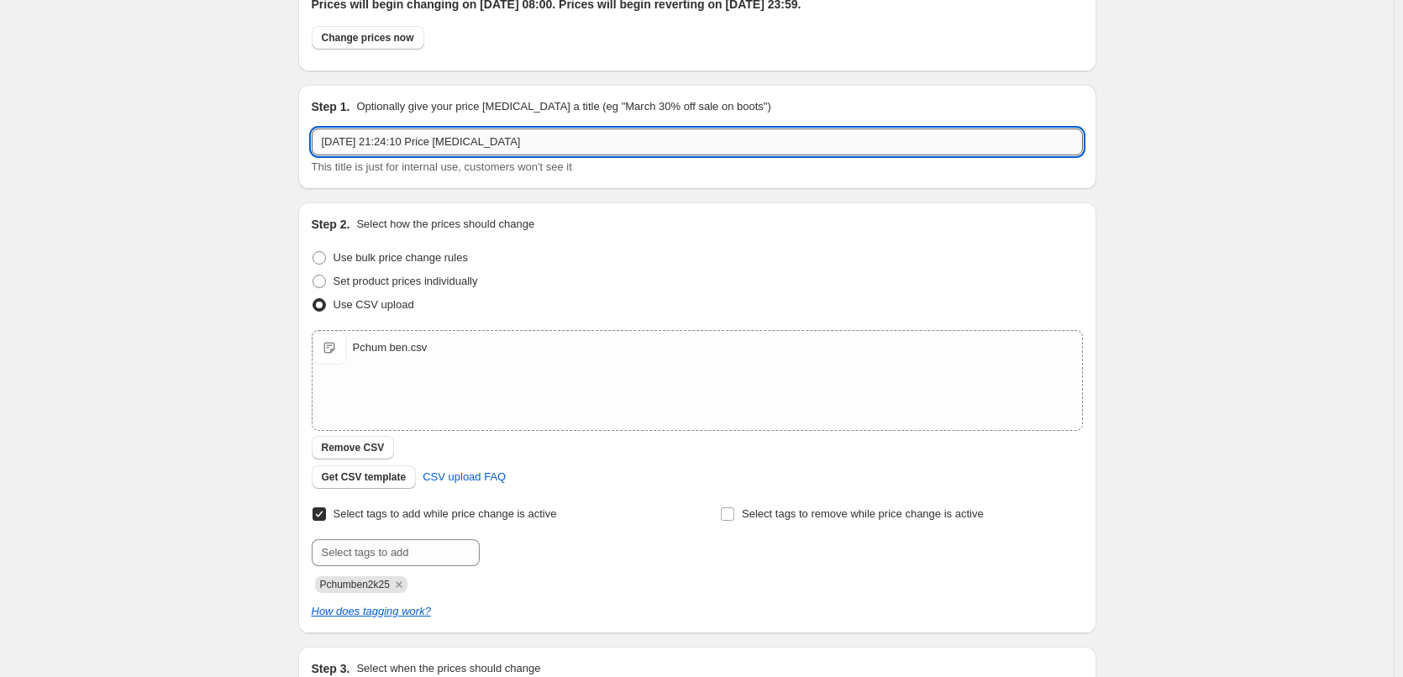
click at [452, 146] on input "27 Aug 2025, 21:24:10 Price change job" at bounding box center [697, 142] width 771 height 27
type input "Pchum Ben 2K25"
click at [1153, 258] on div "27 Aug 2025, 21:24:10 Price change job. This page is ready 27 Aug 2025, 21:24:1…" at bounding box center [697, 550] width 1394 height 1263
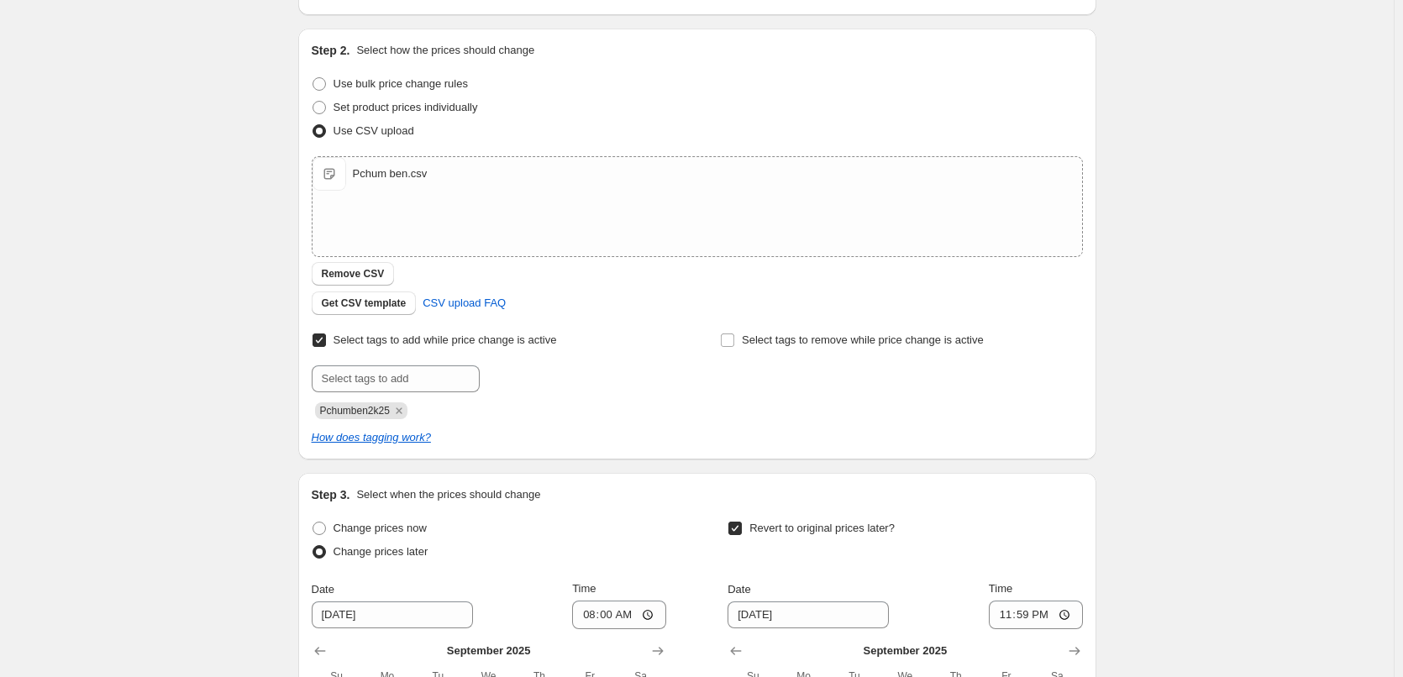
scroll to position [586, 0]
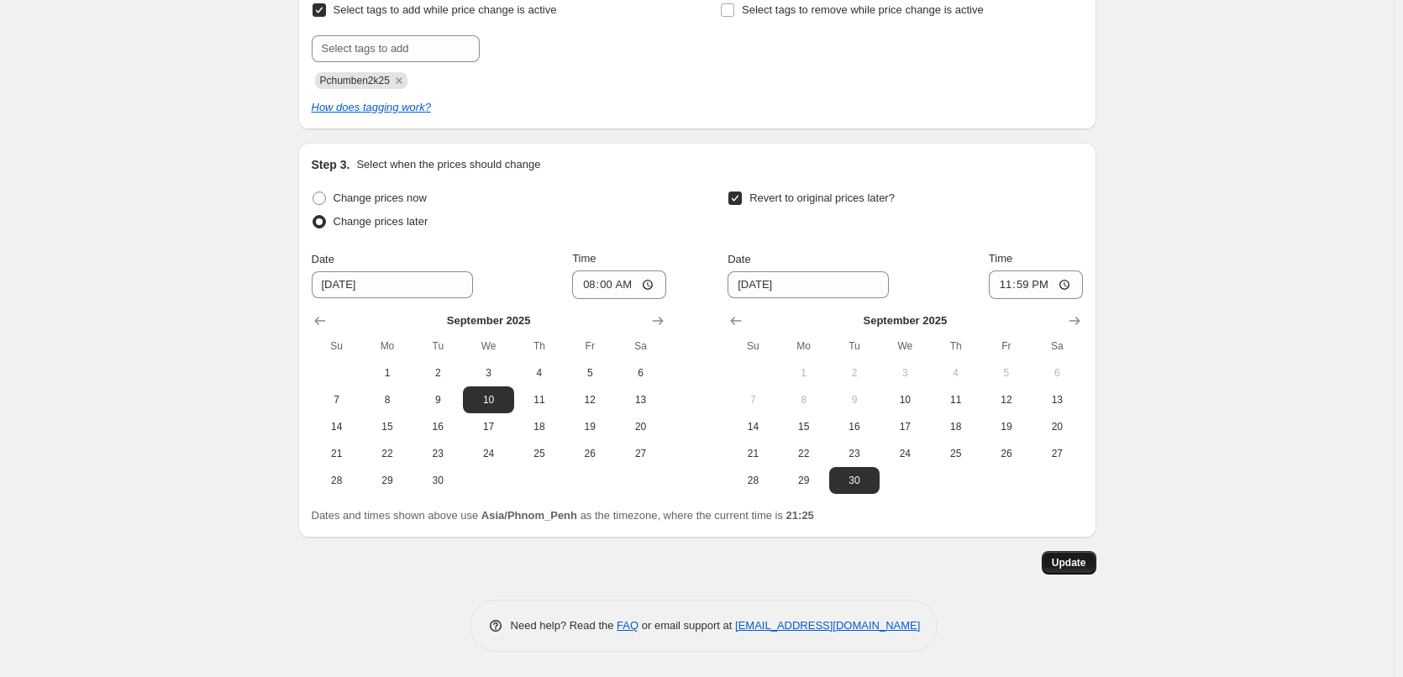
click at [1060, 553] on button "Update" at bounding box center [1069, 563] width 55 height 24
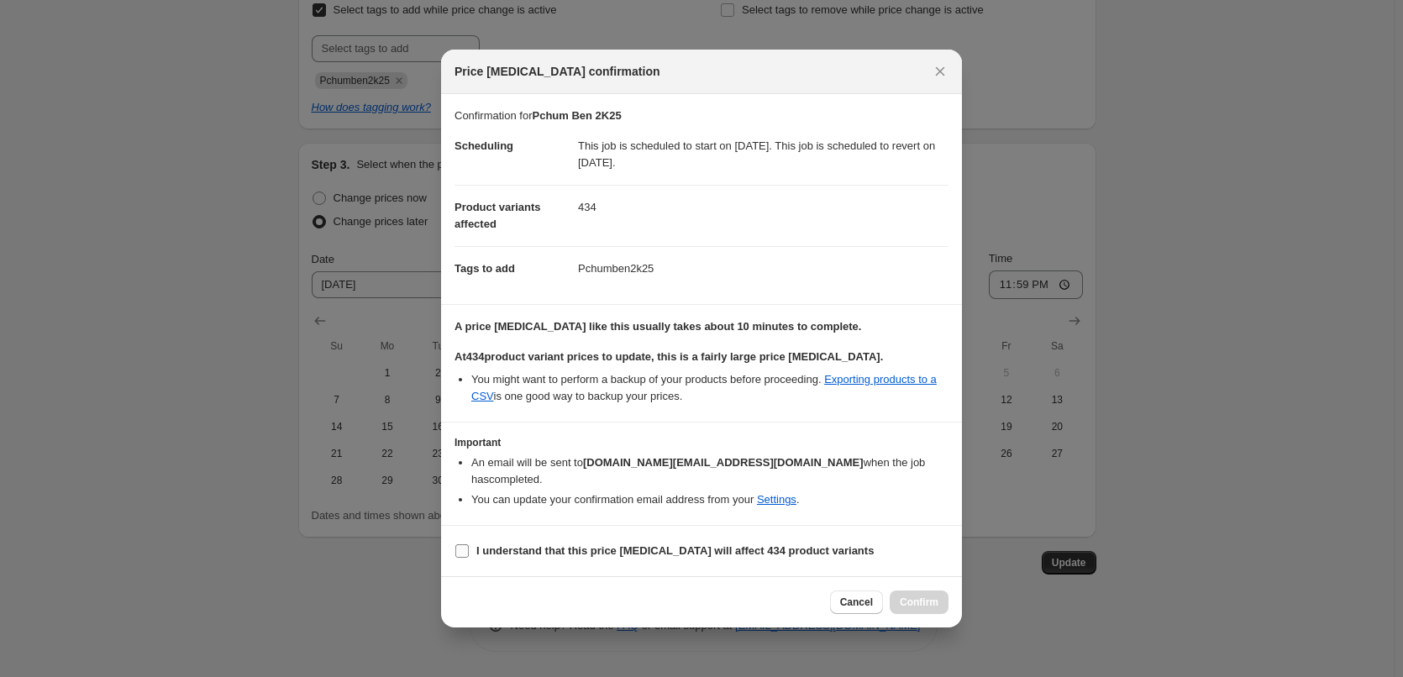
click at [521, 544] on b "I understand that this price change job will affect 434 product variants" at bounding box center [674, 550] width 397 height 13
click at [469, 544] on input "I understand that this price change job will affect 434 product variants" at bounding box center [461, 550] width 13 height 13
checkbox input "true"
click at [913, 596] on span "Confirm" at bounding box center [919, 602] width 39 height 13
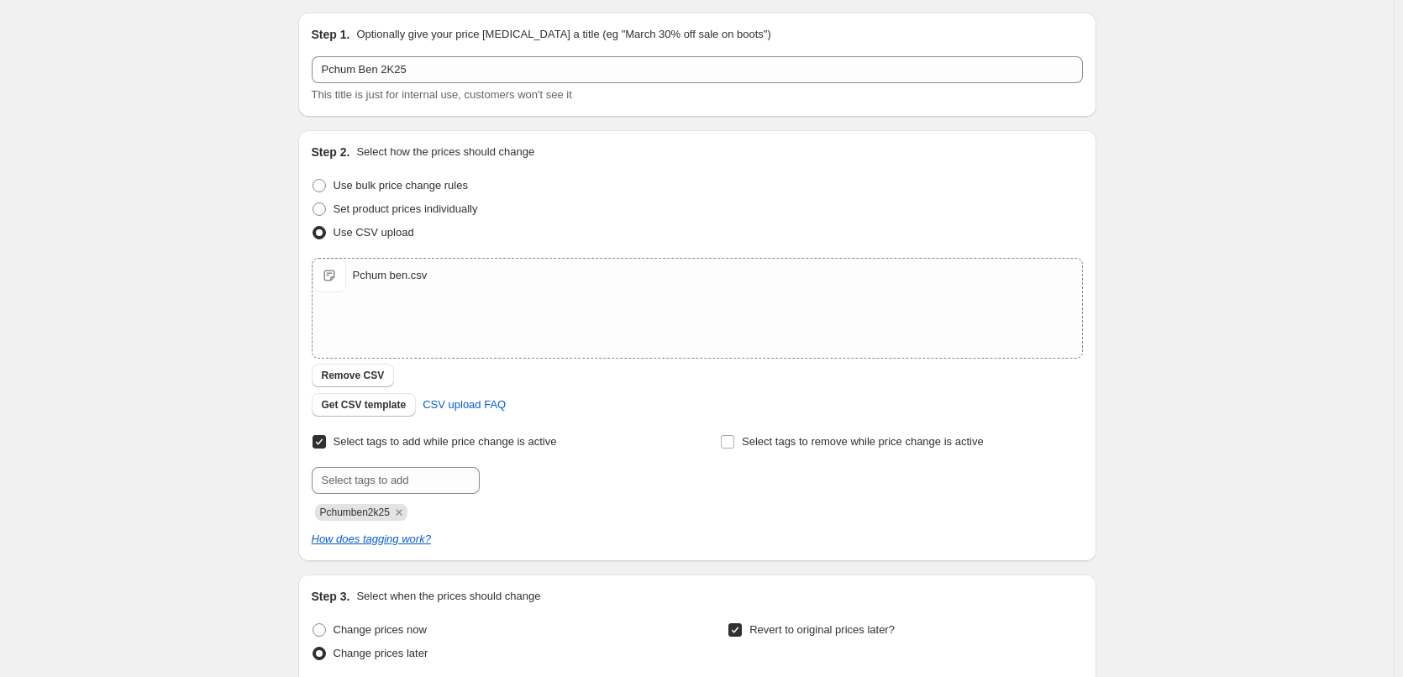
scroll to position [168, 0]
